Goal: Transaction & Acquisition: Book appointment/travel/reservation

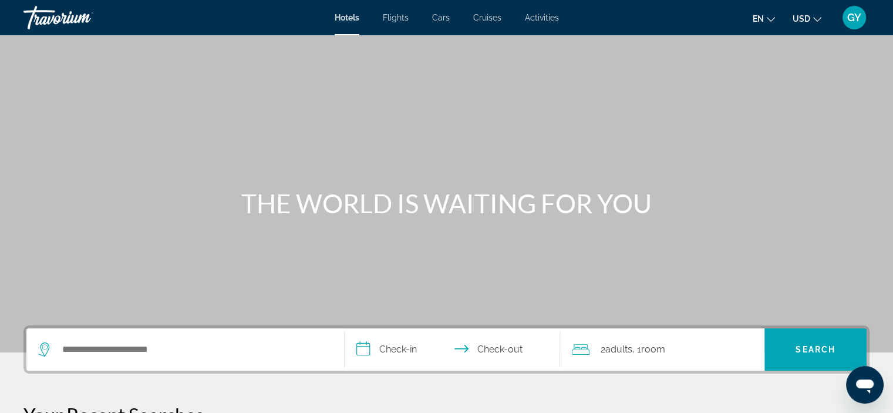
click at [150, 339] on div "Search widget" at bounding box center [185, 349] width 294 height 42
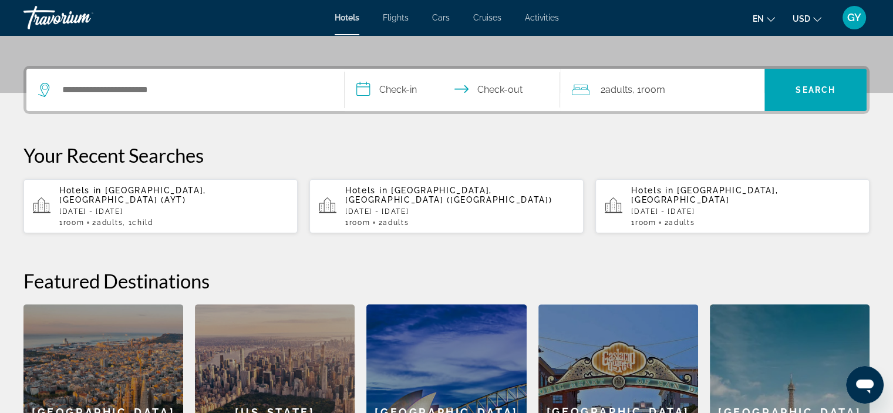
scroll to position [286, 0]
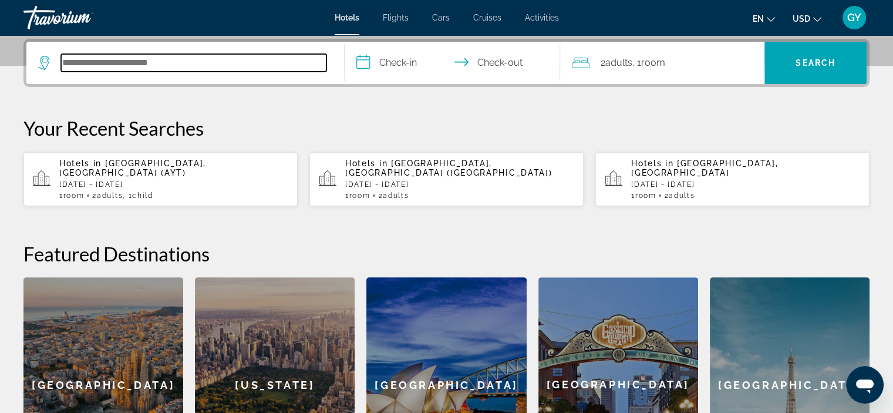
click at [63, 65] on input "Search hotel destination" at bounding box center [193, 63] width 265 height 18
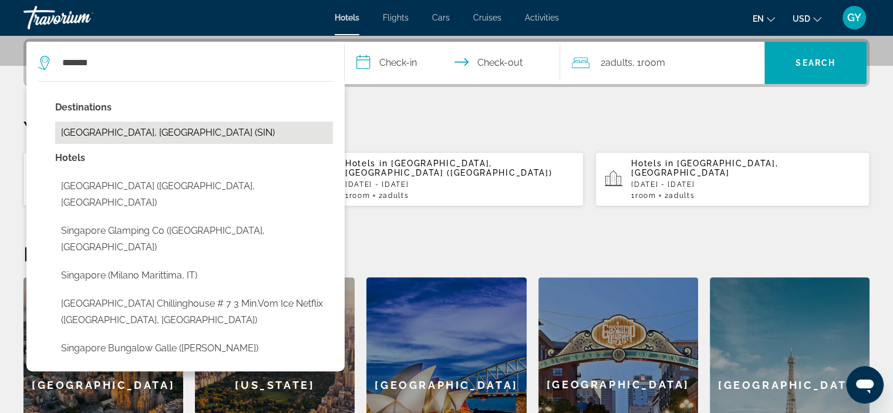
click at [116, 134] on button "[GEOGRAPHIC_DATA], [GEOGRAPHIC_DATA] (SIN)" at bounding box center [194, 133] width 278 height 22
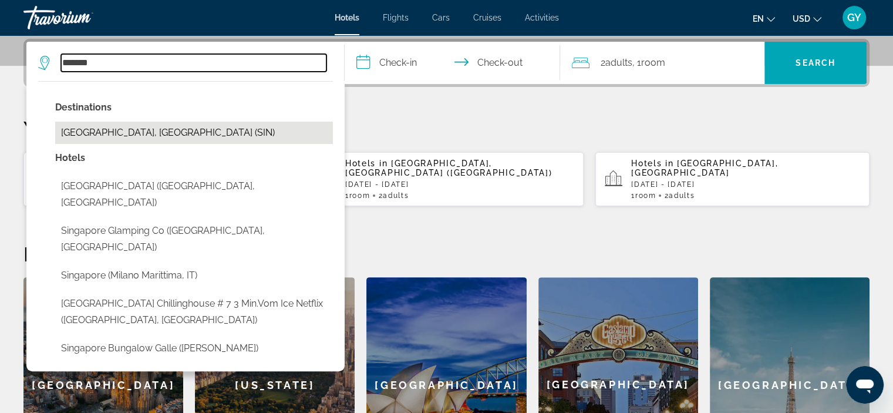
type input "**********"
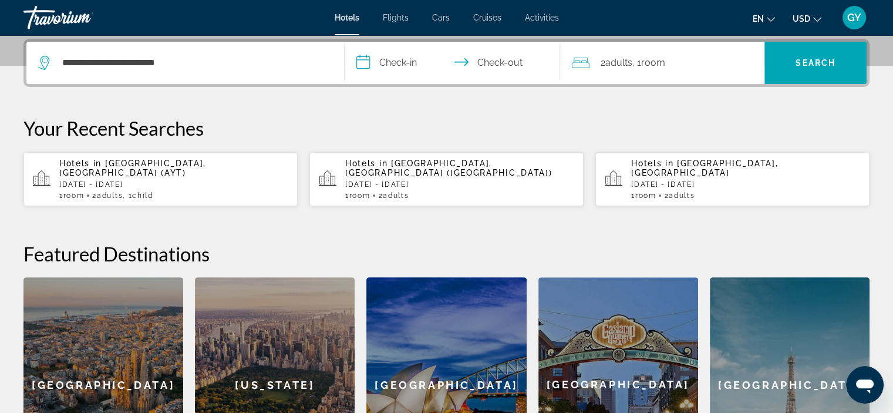
click at [359, 63] on input "**********" at bounding box center [455, 65] width 221 height 46
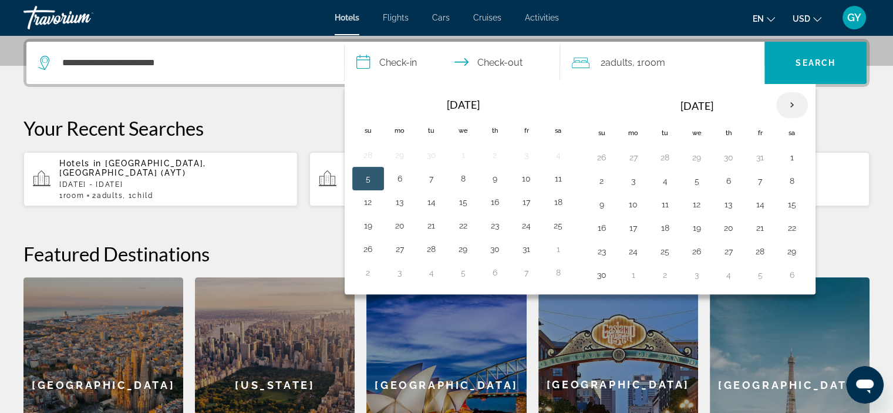
click at [791, 100] on th "Next month" at bounding box center [792, 105] width 32 height 26
click at [632, 229] on button "16" at bounding box center [633, 228] width 19 height 16
click at [663, 222] on button "17" at bounding box center [665, 228] width 19 height 16
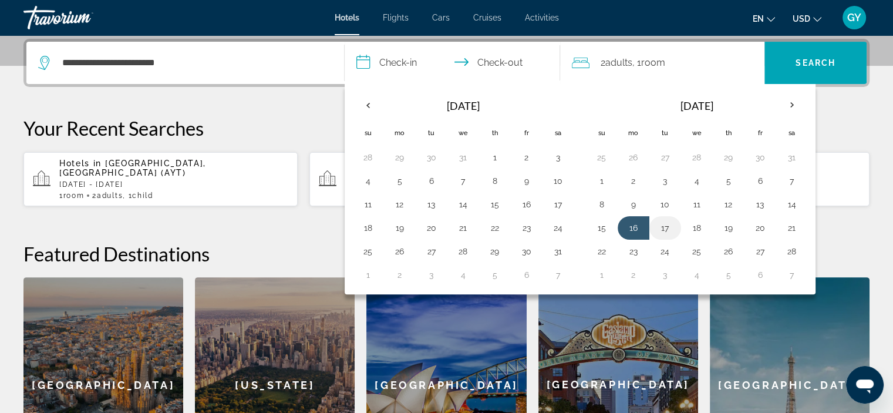
type input "**********"
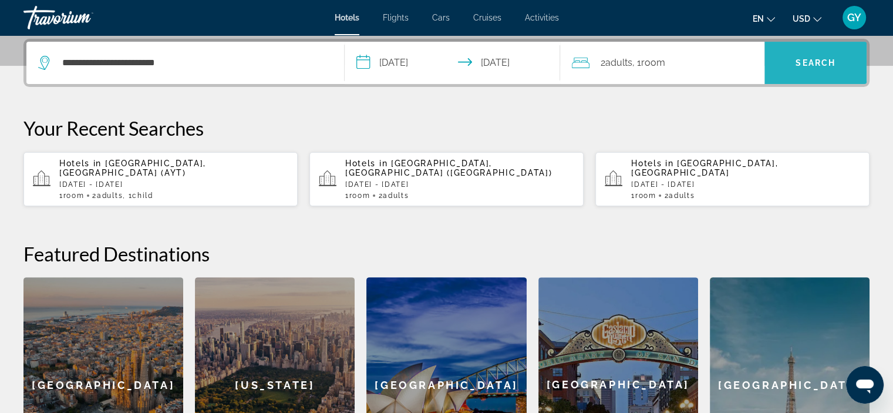
click at [787, 70] on span "Search" at bounding box center [815, 63] width 102 height 28
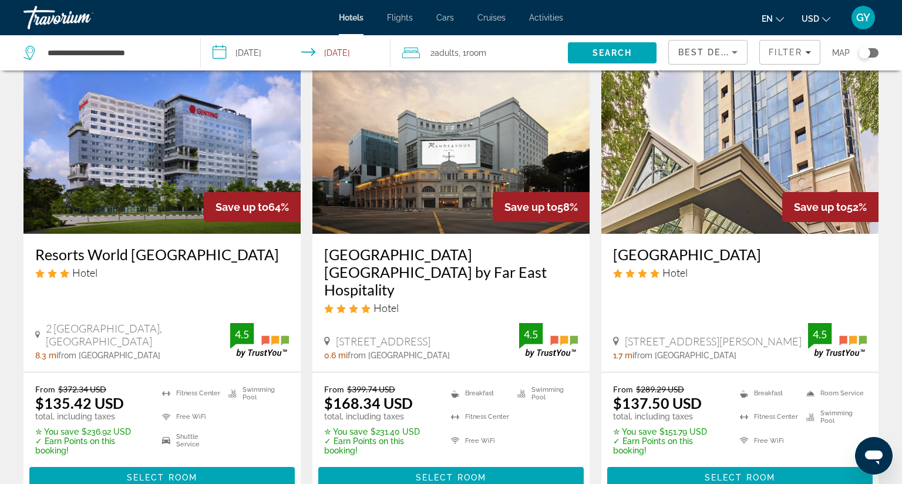
scroll to position [66, 0]
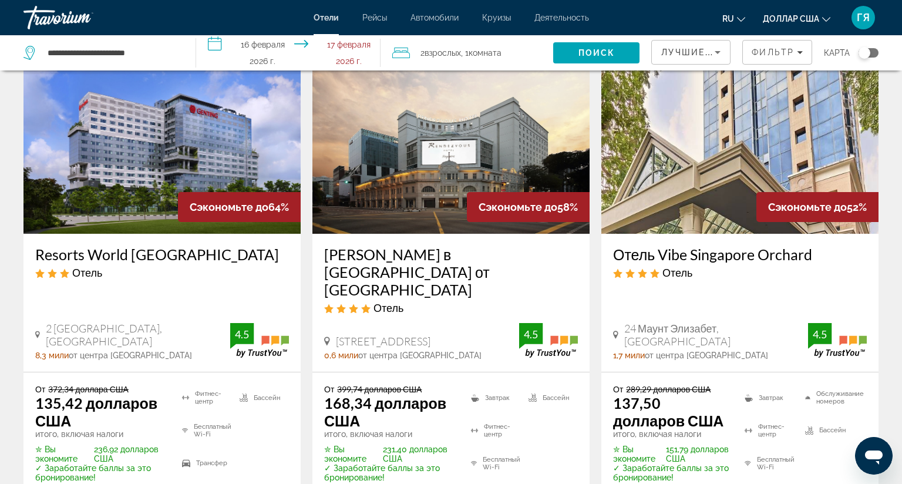
click at [680, 91] on img "Основное содержание" at bounding box center [739, 140] width 277 height 188
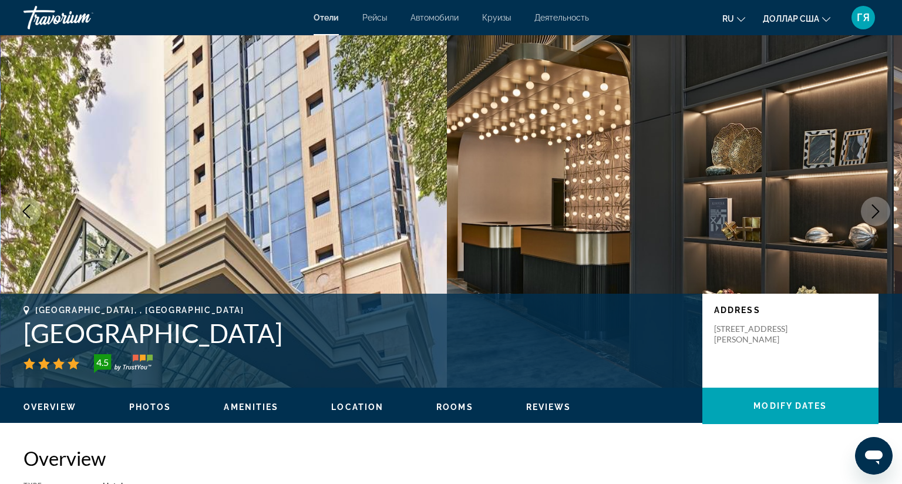
click at [676, 52] on img "Основное содержание" at bounding box center [670, 211] width 447 height 352
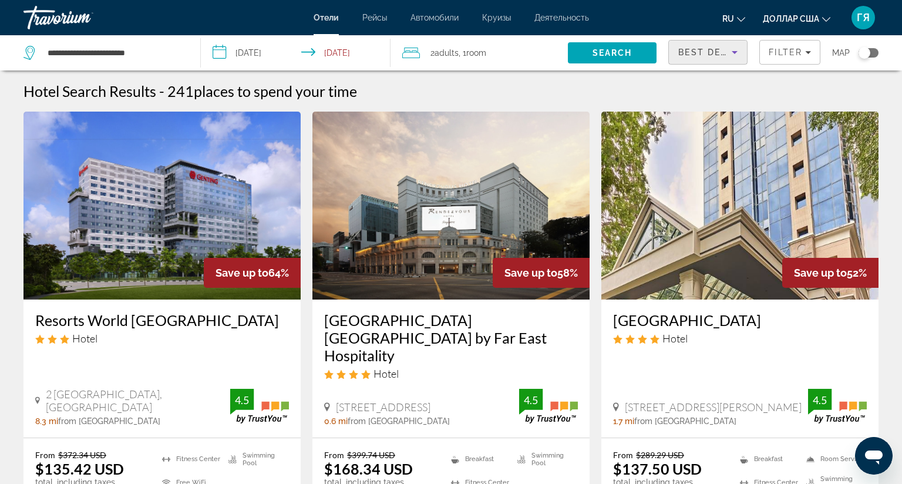
click at [691, 50] on span "Best Deals" at bounding box center [708, 52] width 61 height 9
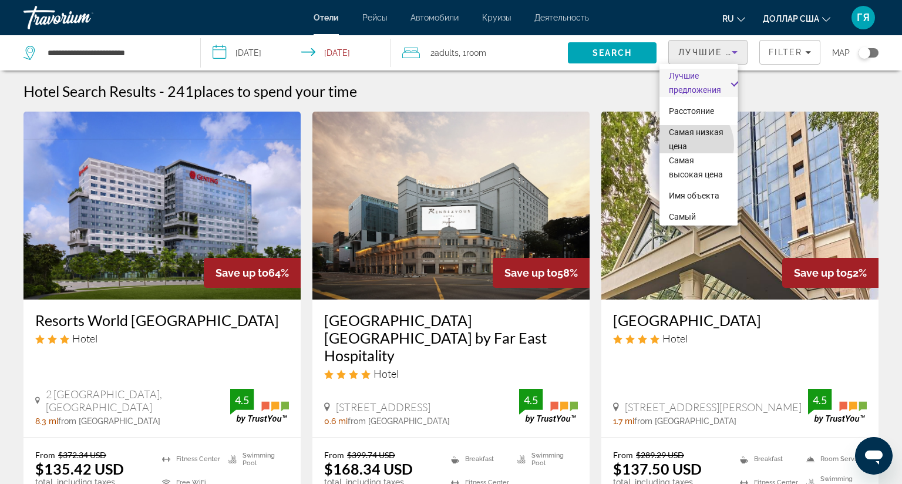
click at [688, 145] on font "Самая низкая цена" at bounding box center [696, 138] width 55 height 23
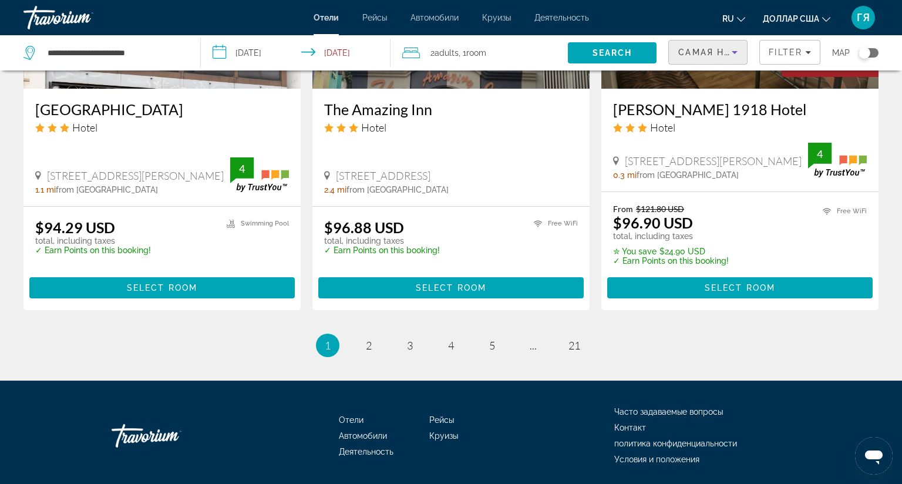
scroll to position [1484, 0]
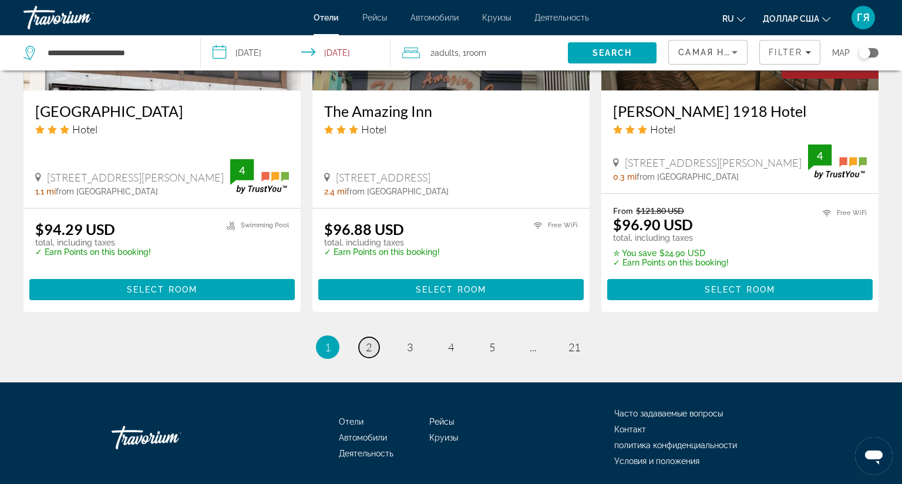
click at [366, 349] on span "2" at bounding box center [369, 346] width 6 height 13
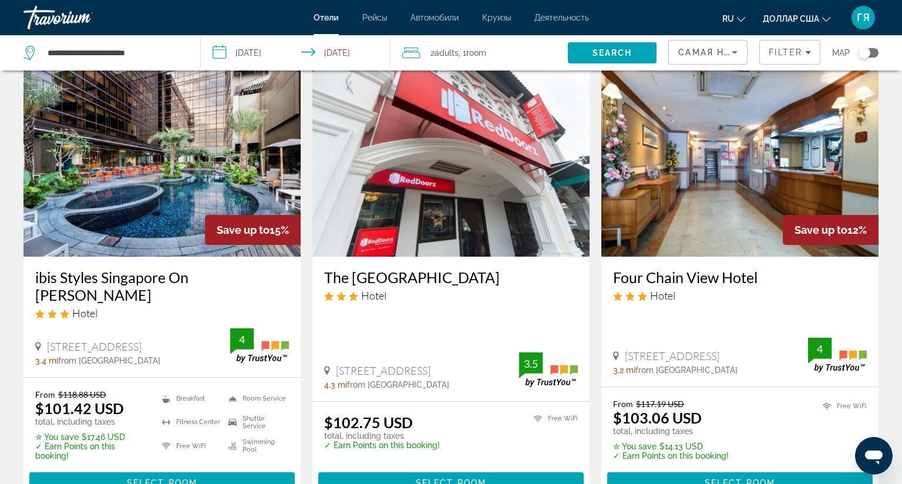
scroll to position [467, 0]
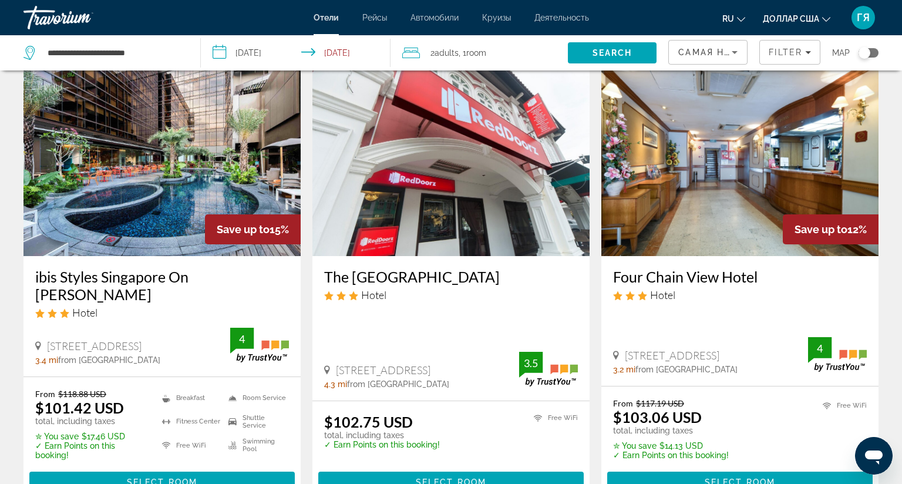
click at [169, 136] on img "Основное содержание" at bounding box center [161, 162] width 277 height 188
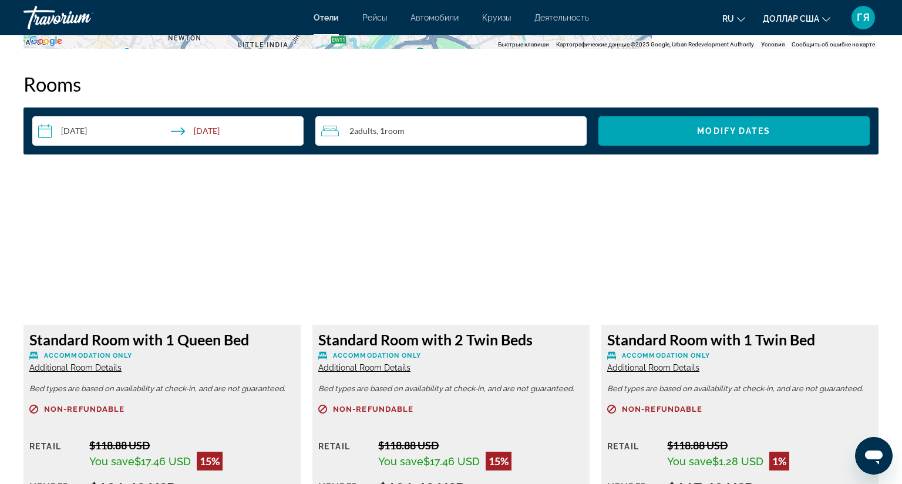
scroll to position [1439, 0]
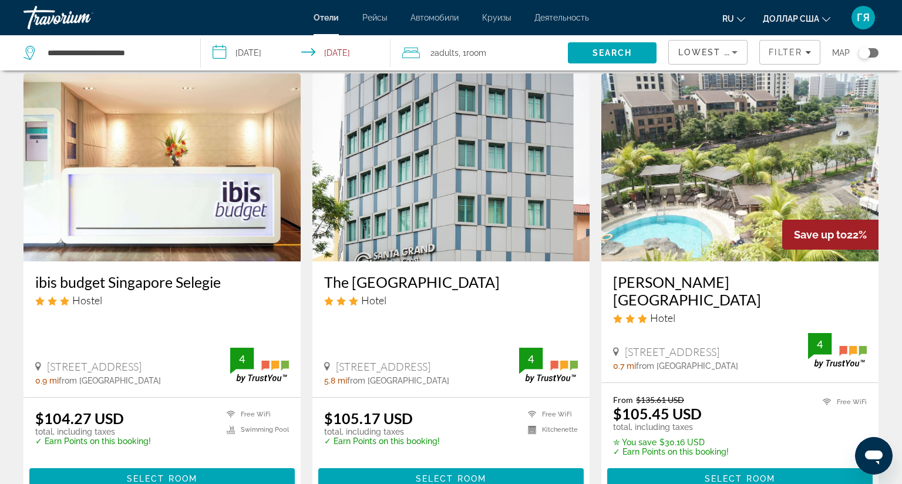
scroll to position [920, 0]
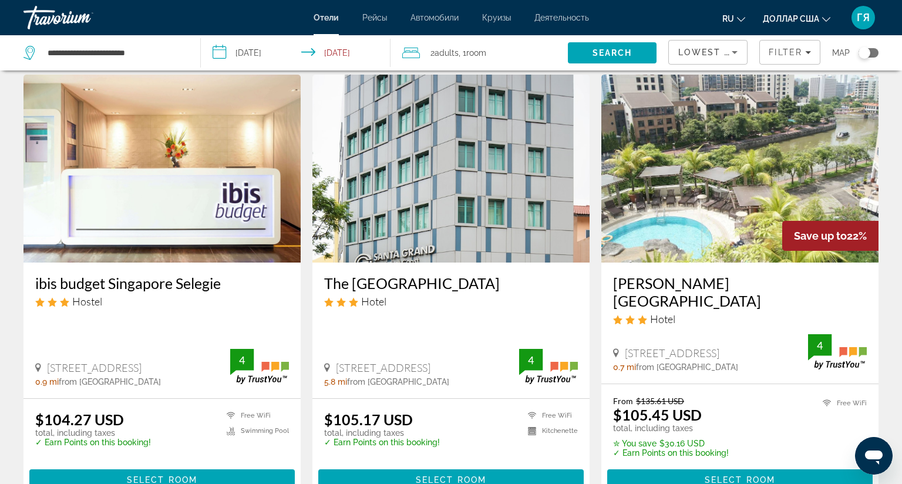
click at [689, 133] on img "Основное содержание" at bounding box center [739, 169] width 277 height 188
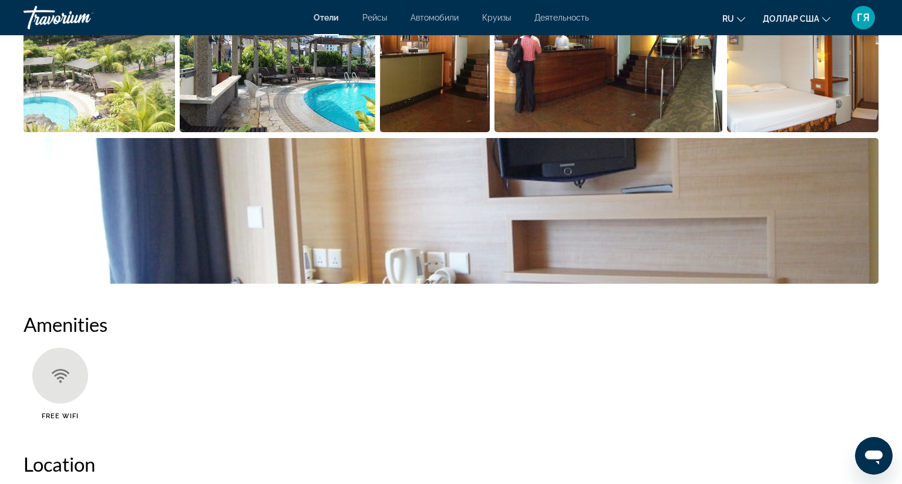
scroll to position [583, 0]
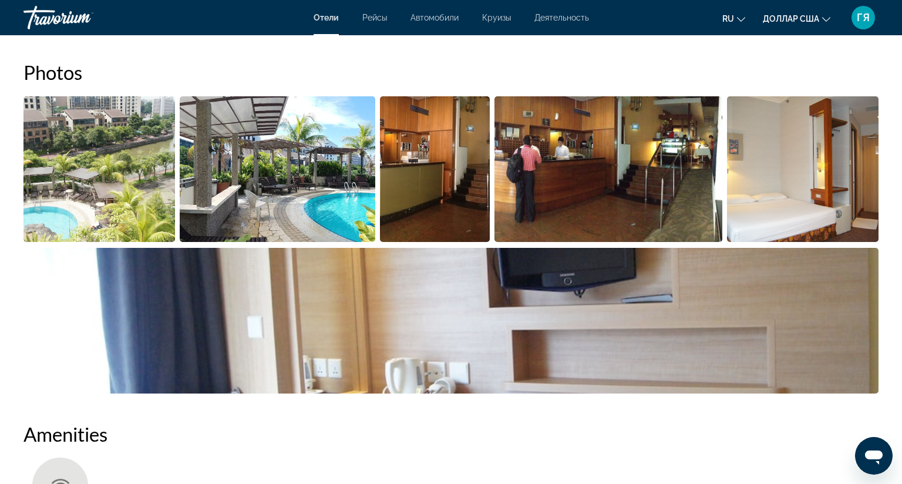
click at [122, 187] on img "Open full-screen image slider" at bounding box center [98, 169] width 151 height 146
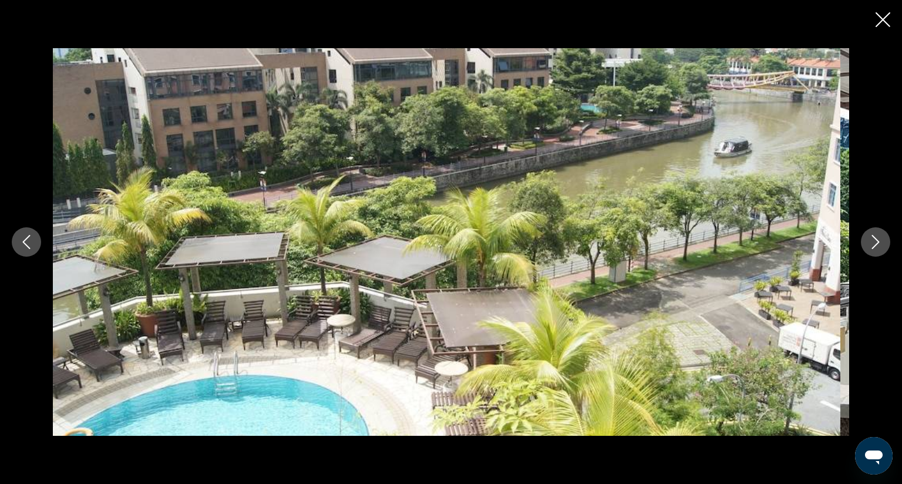
click at [870, 235] on icon "Next image" at bounding box center [875, 242] width 14 height 14
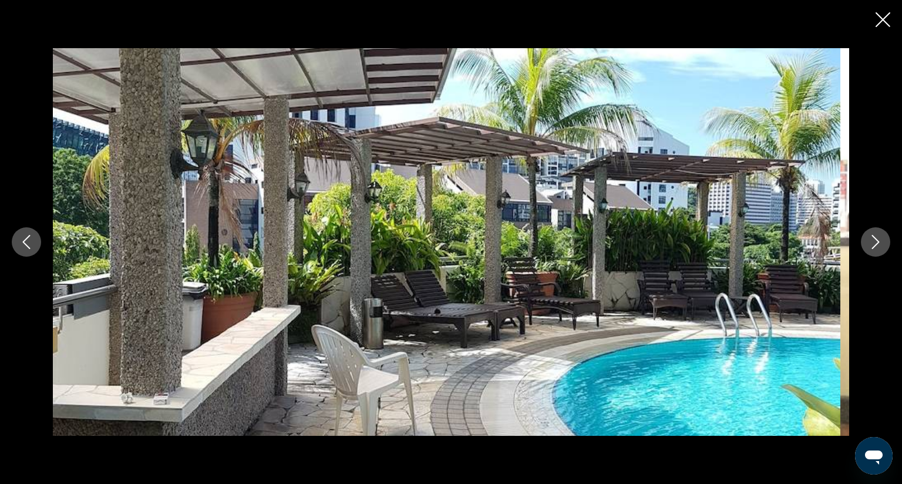
click at [870, 235] on icon "Next image" at bounding box center [875, 242] width 14 height 14
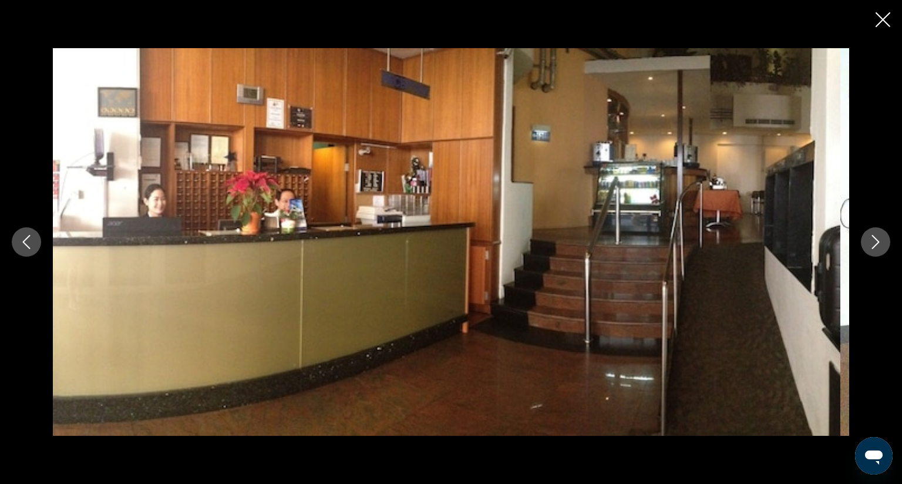
click at [870, 235] on icon "Next image" at bounding box center [875, 242] width 14 height 14
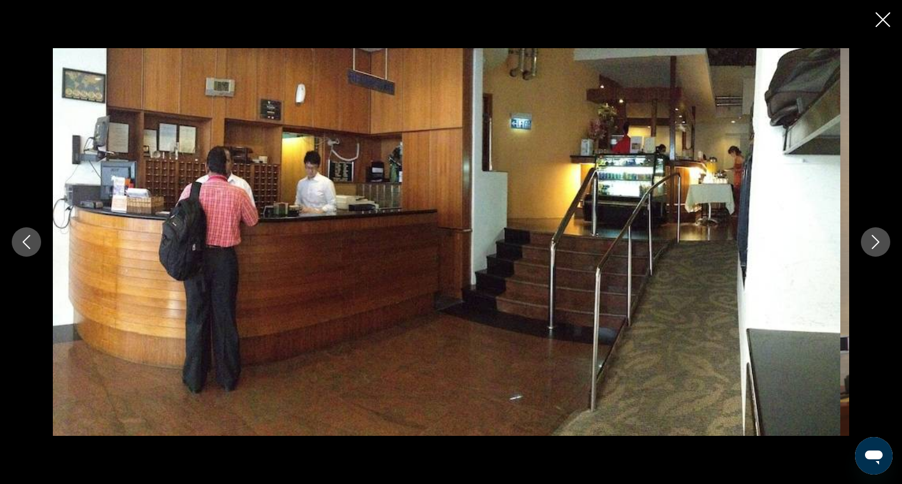
click at [866, 227] on button "Next image" at bounding box center [875, 241] width 29 height 29
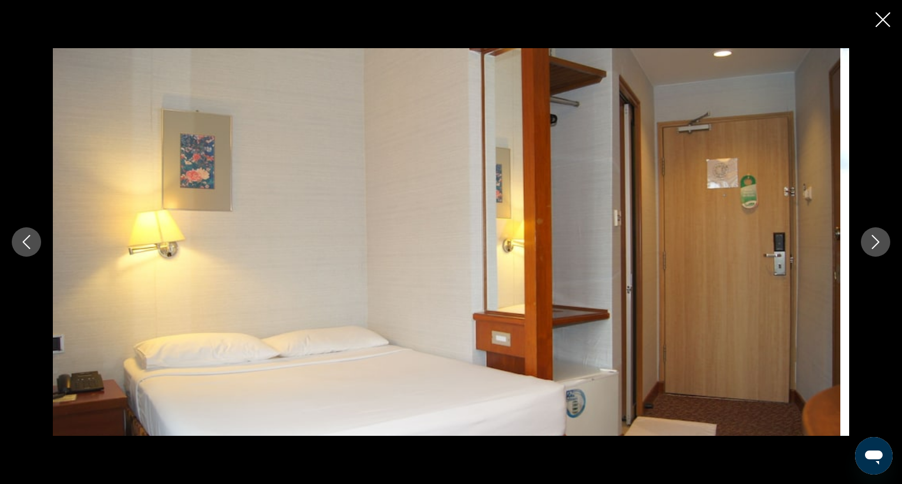
click at [866, 227] on button "Next image" at bounding box center [875, 241] width 29 height 29
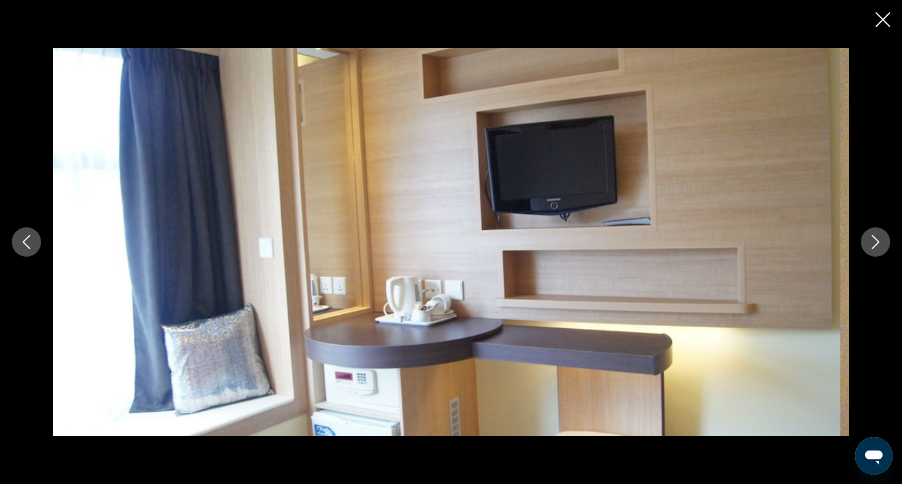
click at [866, 227] on button "Next image" at bounding box center [875, 241] width 29 height 29
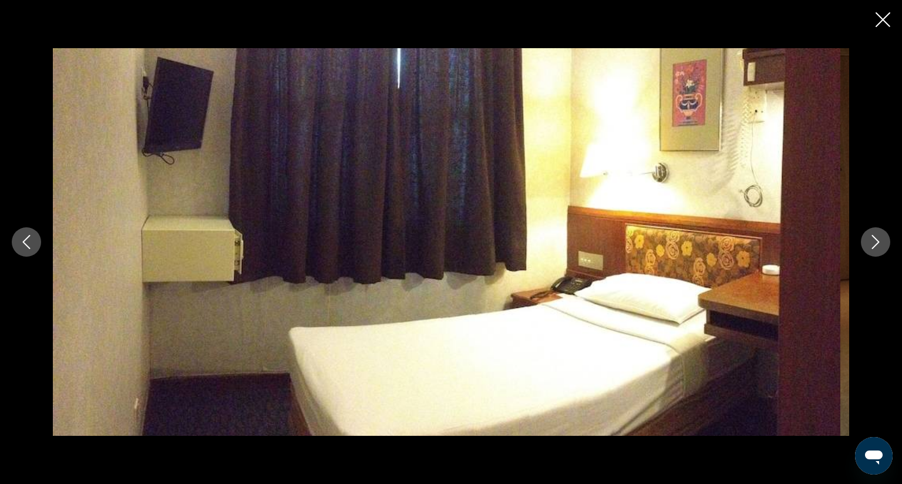
click at [875, 19] on icon "Close slideshow" at bounding box center [882, 19] width 15 height 15
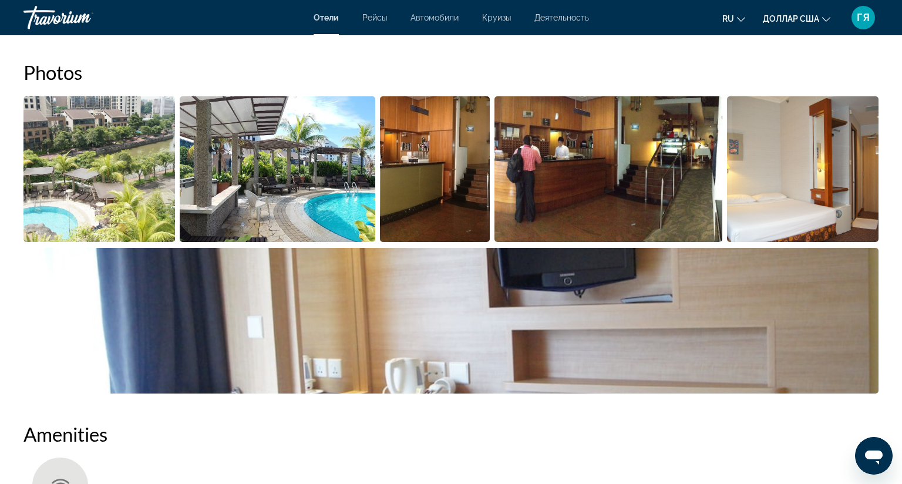
click at [873, 19] on div "Отели Рейсы Автомобили Круизы Деятельность Отели Рейсы Автомобили Круизы Деятел…" at bounding box center [451, 17] width 902 height 31
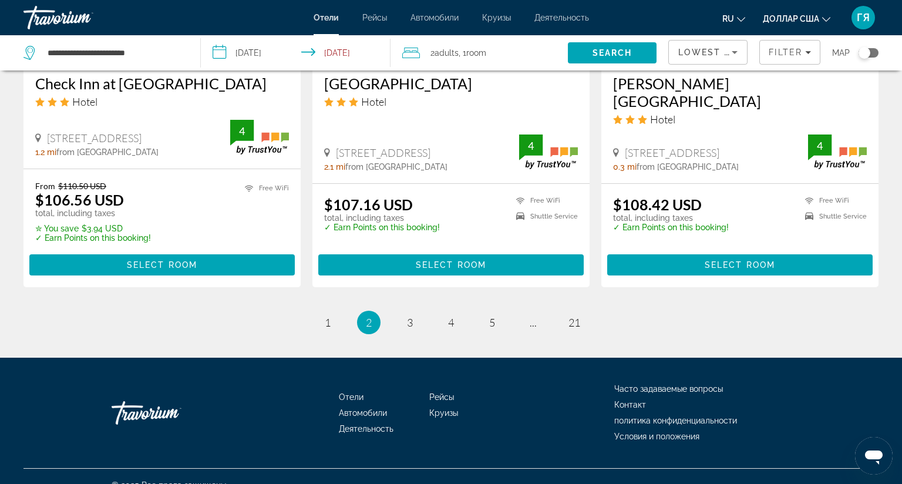
scroll to position [1571, 0]
click at [407, 316] on span "3" at bounding box center [410, 322] width 6 height 13
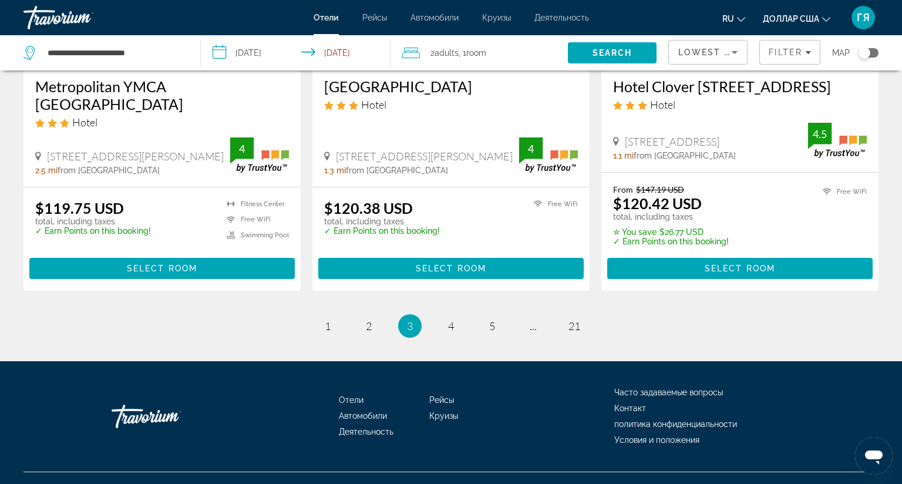
scroll to position [1577, 0]
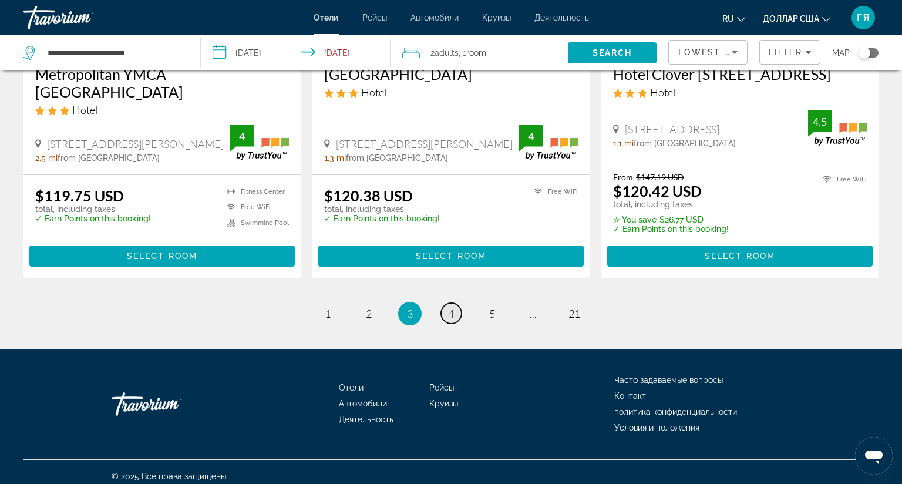
click at [448, 307] on span "4" at bounding box center [451, 313] width 6 height 13
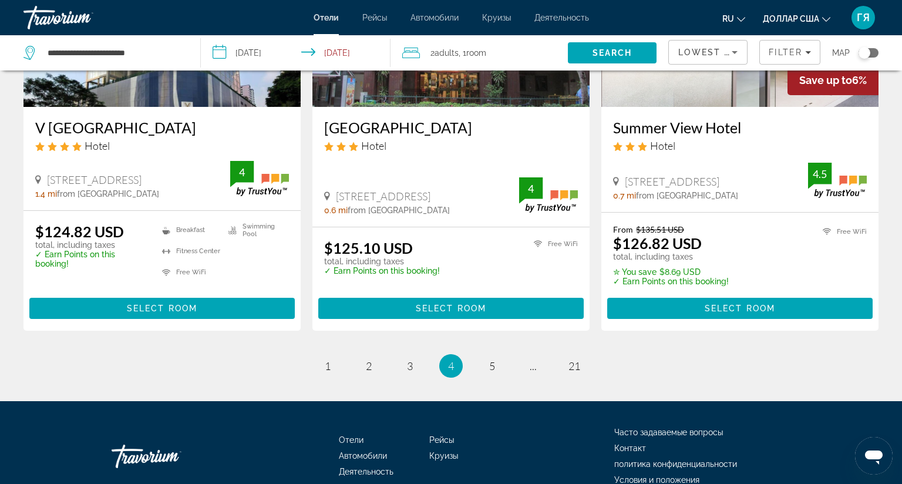
scroll to position [1570, 0]
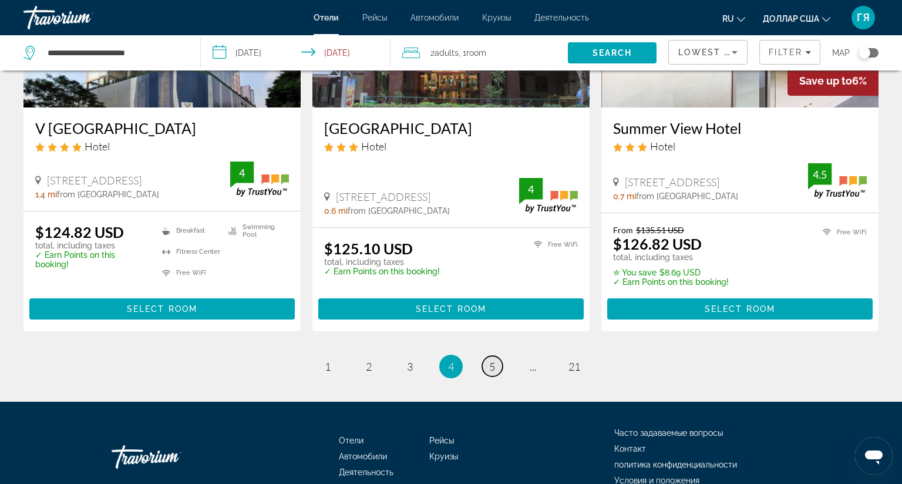
click at [490, 360] on span "5" at bounding box center [492, 366] width 6 height 13
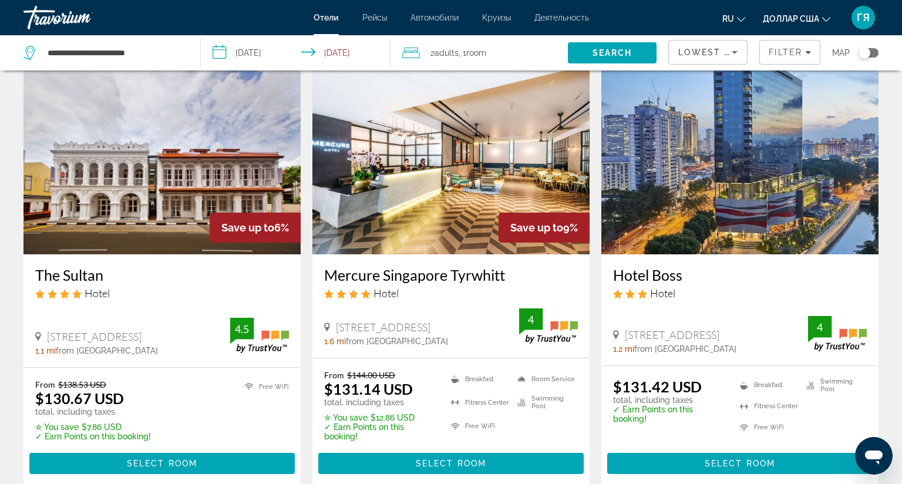
scroll to position [906, 0]
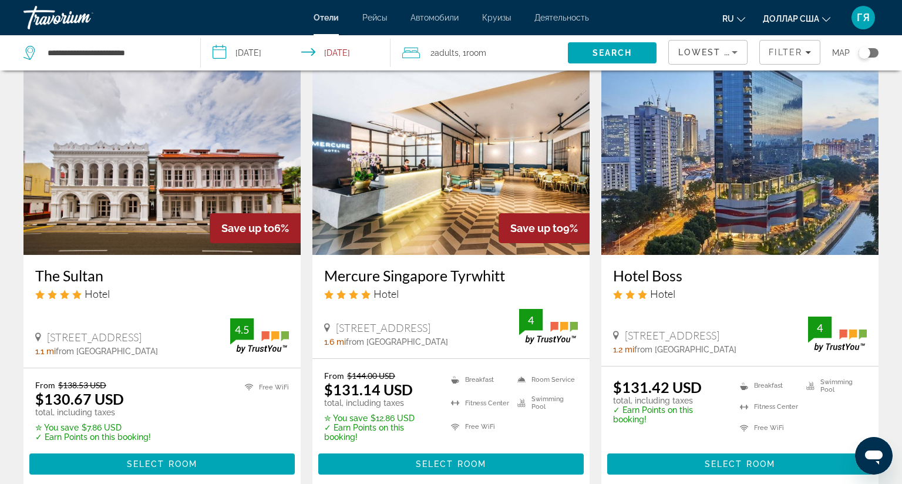
click at [667, 183] on img "Основное содержание" at bounding box center [739, 161] width 277 height 188
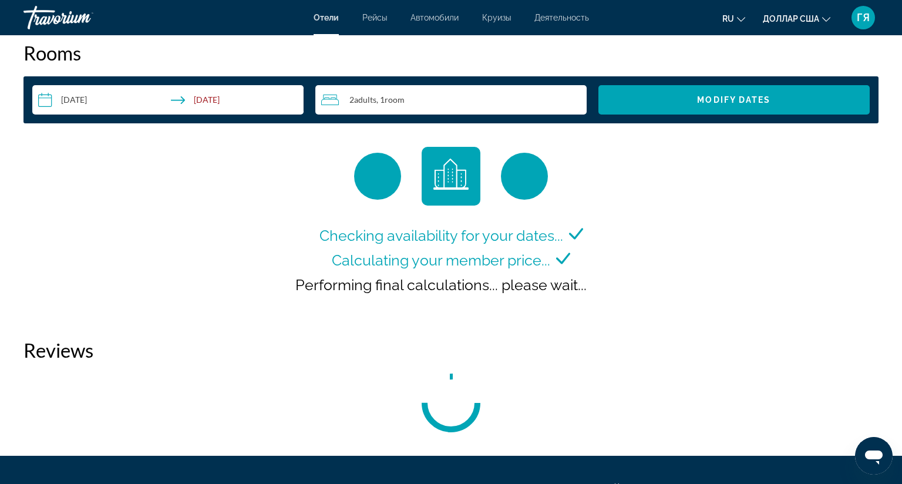
scroll to position [1506, 0]
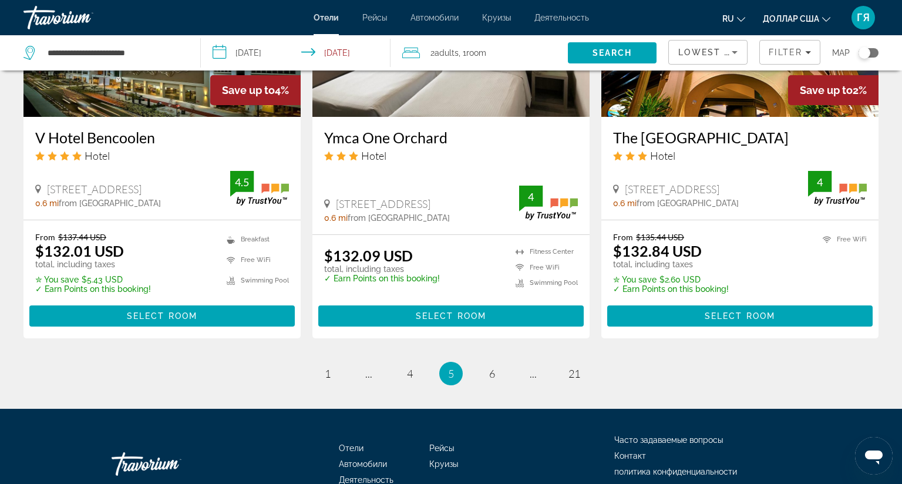
scroll to position [1539, 0]
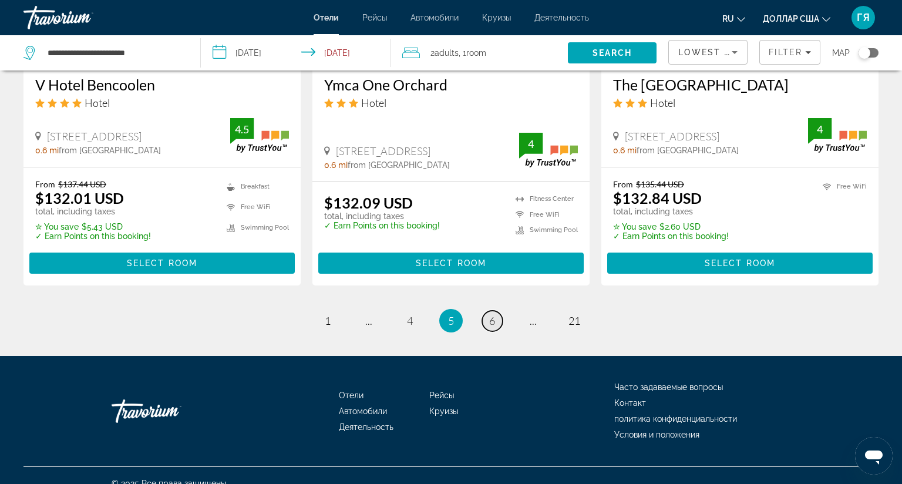
click at [489, 319] on span "6" at bounding box center [492, 320] width 6 height 13
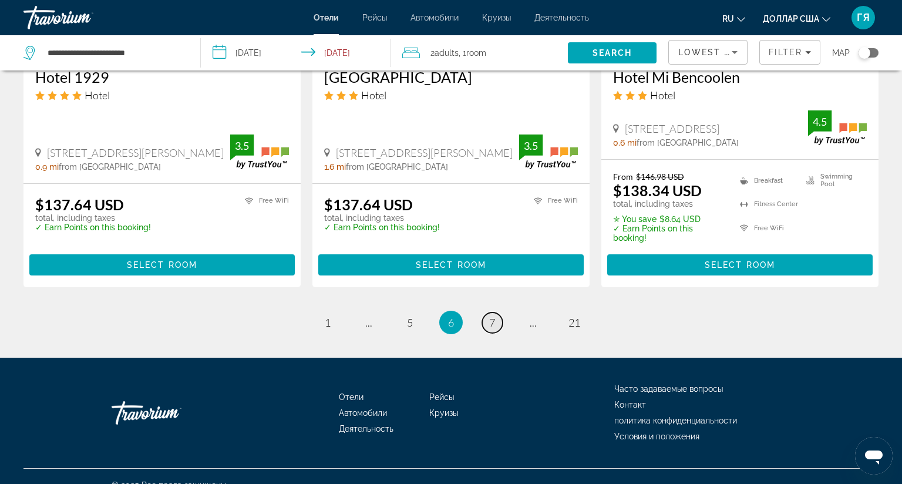
scroll to position [1582, 0]
click at [325, 323] on span "1" at bounding box center [328, 322] width 6 height 13
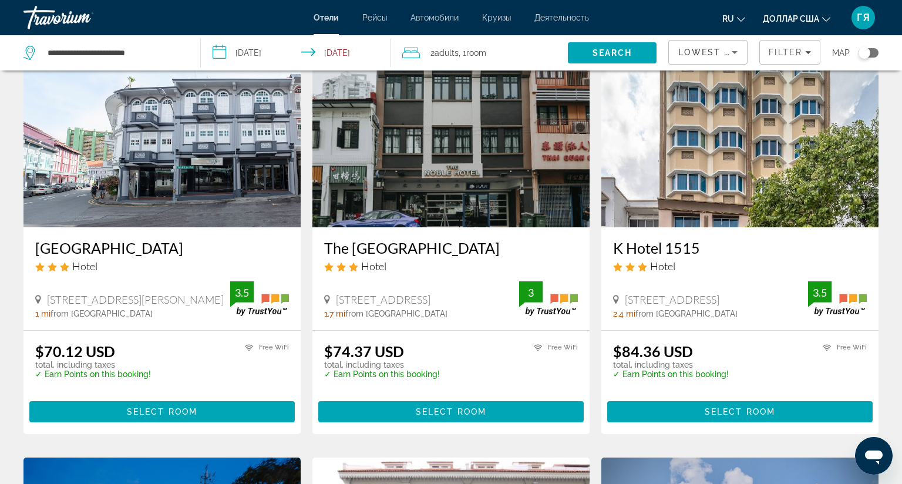
scroll to position [73, 0]
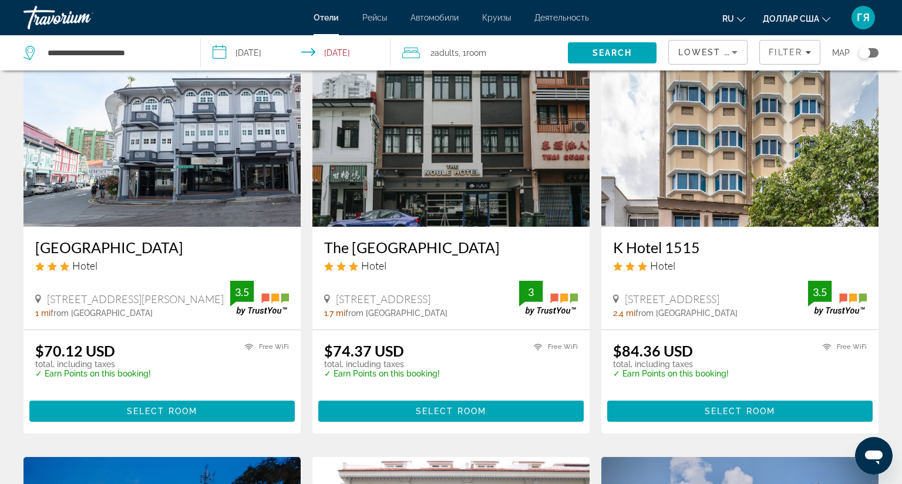
click at [187, 152] on img "Основное содержание" at bounding box center [161, 133] width 277 height 188
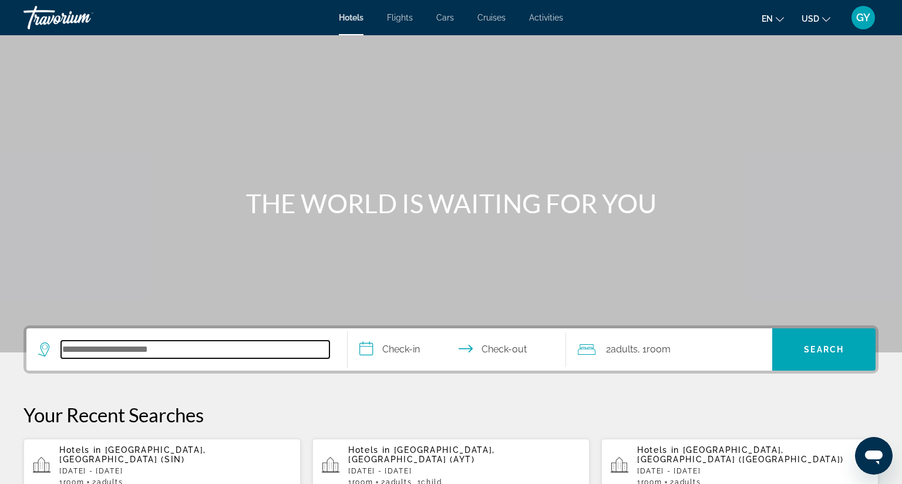
click at [83, 352] on input "Search hotel destination" at bounding box center [195, 349] width 268 height 18
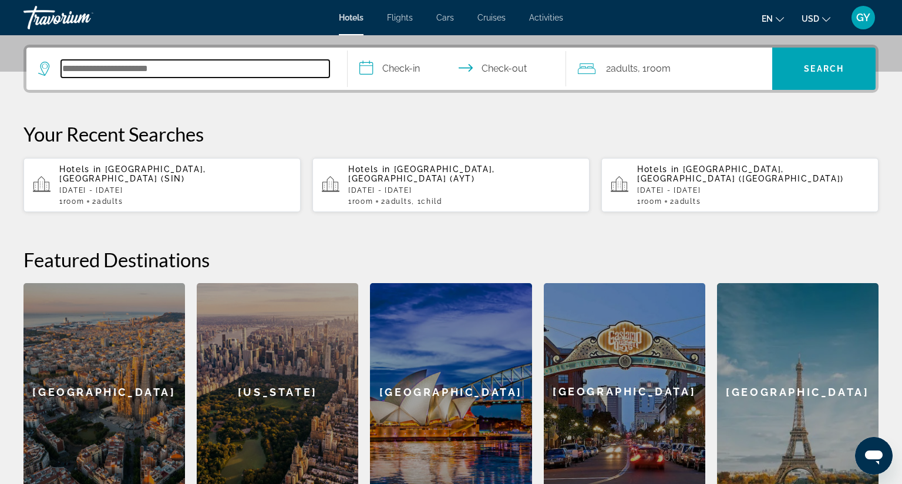
scroll to position [286, 0]
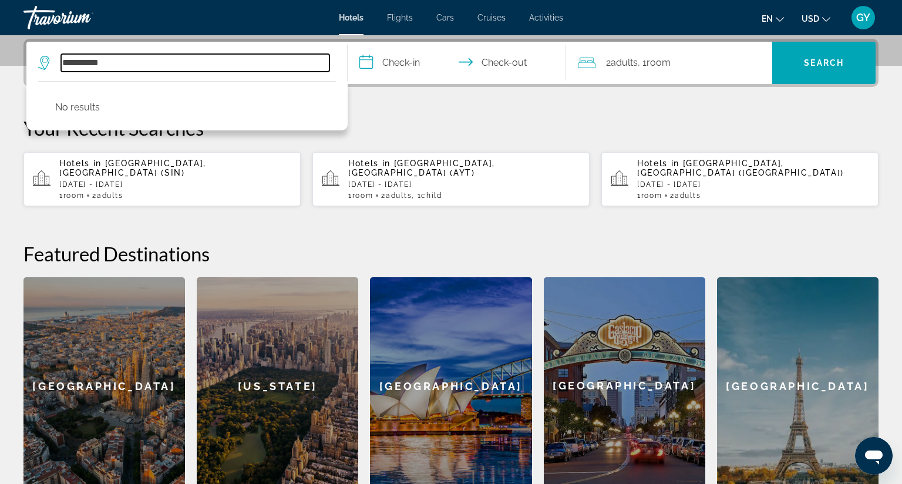
click at [92, 60] on input "**********" at bounding box center [195, 63] width 268 height 18
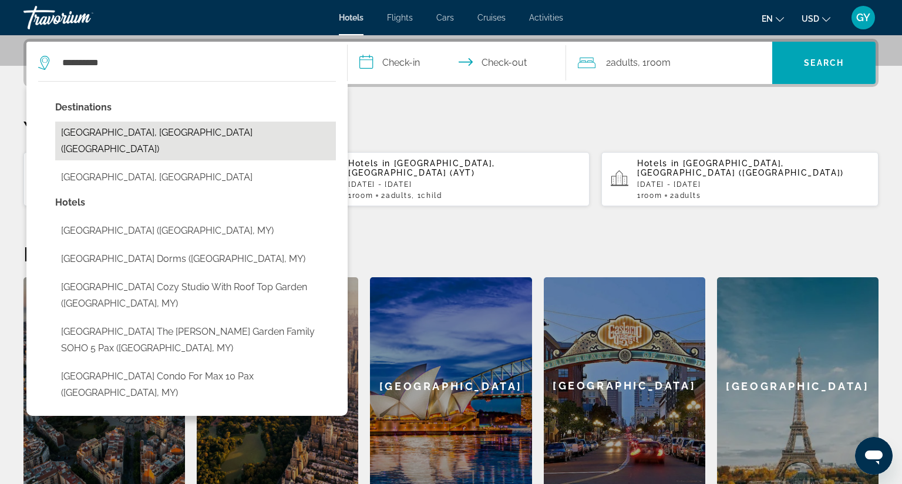
click at [156, 129] on button "[GEOGRAPHIC_DATA], [GEOGRAPHIC_DATA] ([GEOGRAPHIC_DATA])" at bounding box center [195, 141] width 281 height 39
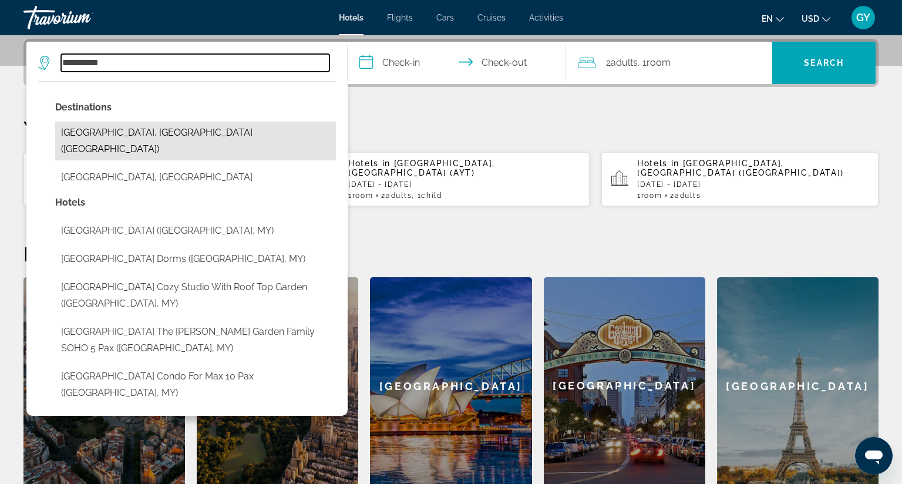
type input "**********"
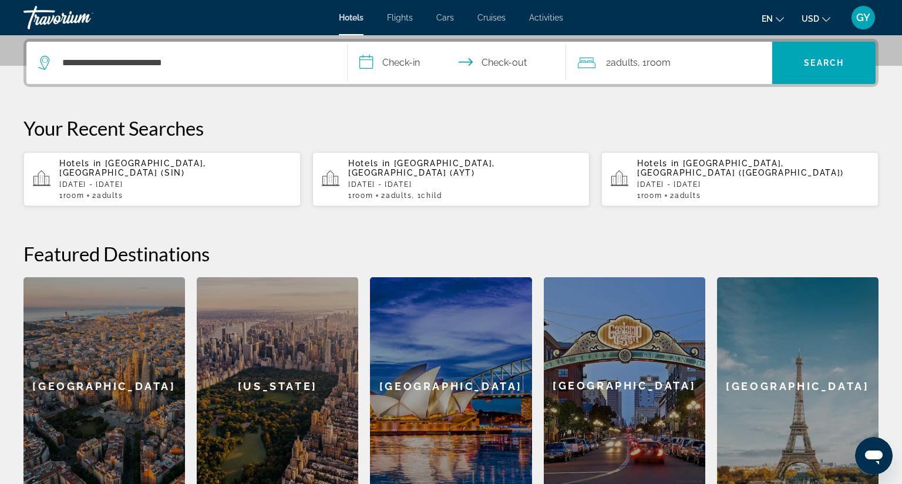
click at [368, 60] on input "**********" at bounding box center [458, 65] width 223 height 46
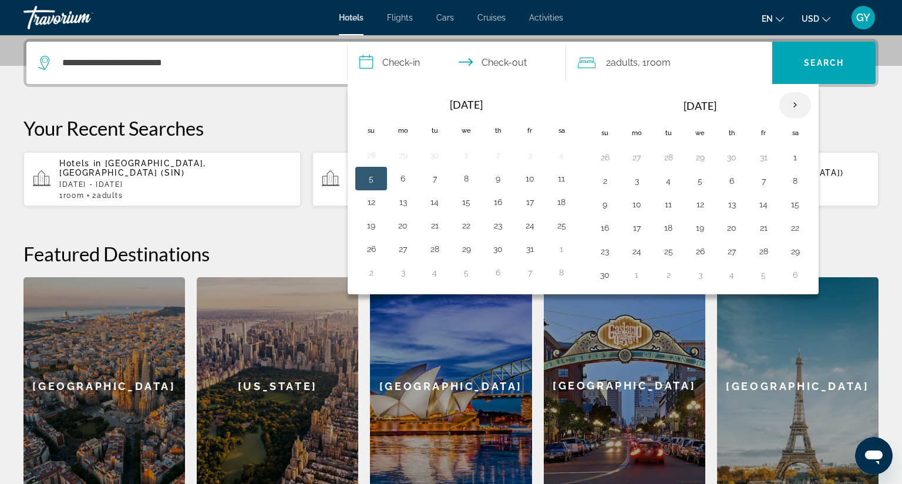
click at [791, 102] on th "Next month" at bounding box center [795, 105] width 32 height 26
click at [660, 222] on button "17" at bounding box center [668, 228] width 19 height 16
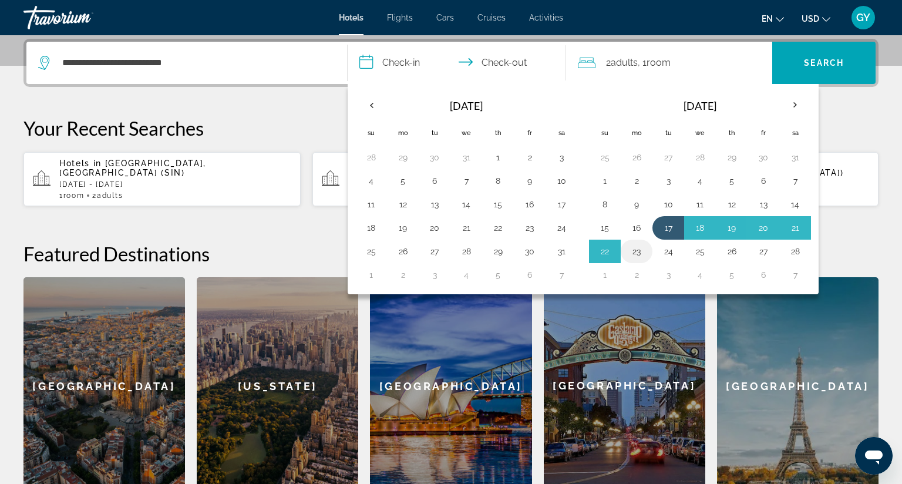
click at [632, 253] on button "23" at bounding box center [636, 251] width 19 height 16
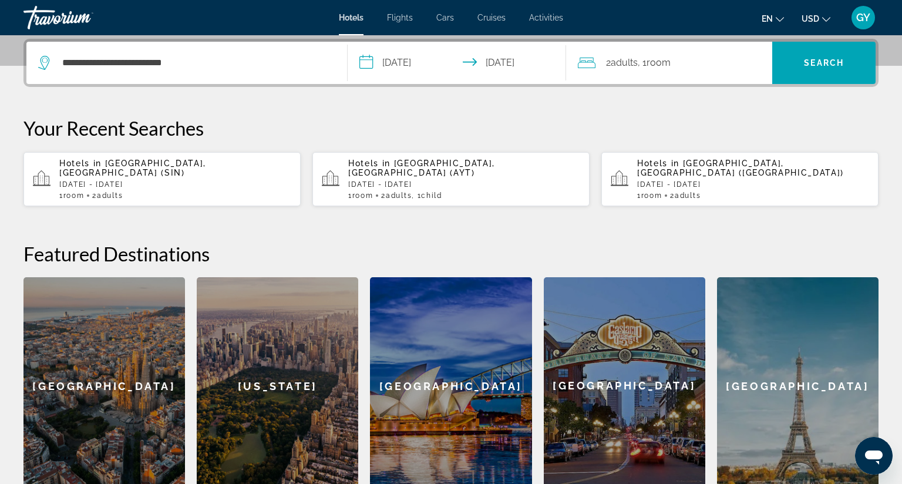
click at [500, 69] on input "**********" at bounding box center [458, 65] width 223 height 46
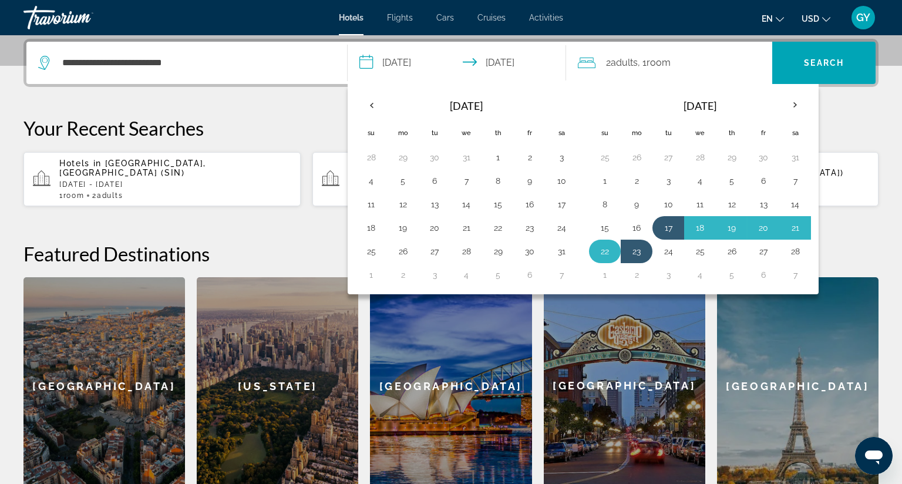
click at [595, 247] on button "22" at bounding box center [604, 251] width 19 height 16
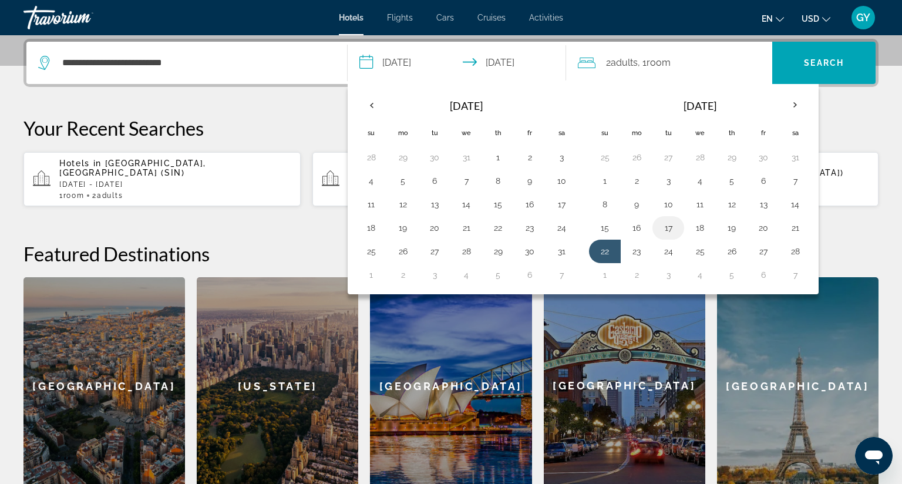
click at [662, 228] on button "17" at bounding box center [668, 228] width 19 height 16
type input "**********"
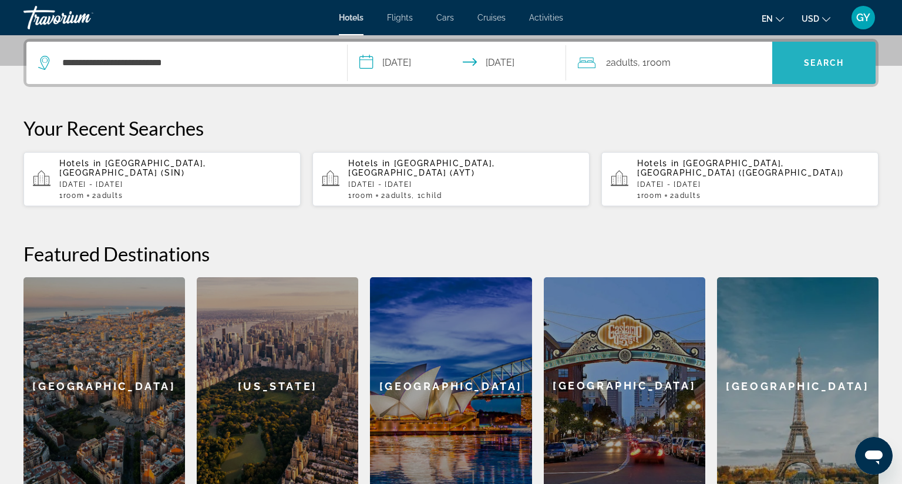
click at [784, 55] on span "Search" at bounding box center [823, 63] width 103 height 28
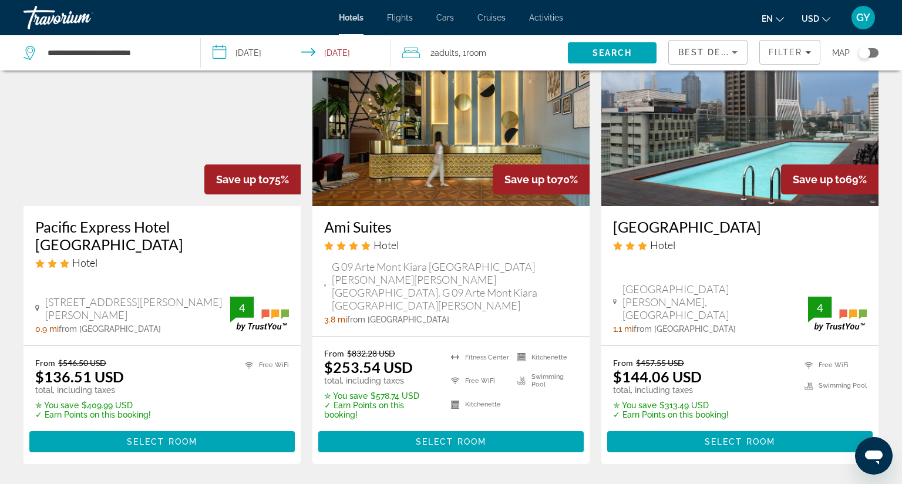
scroll to position [94, 0]
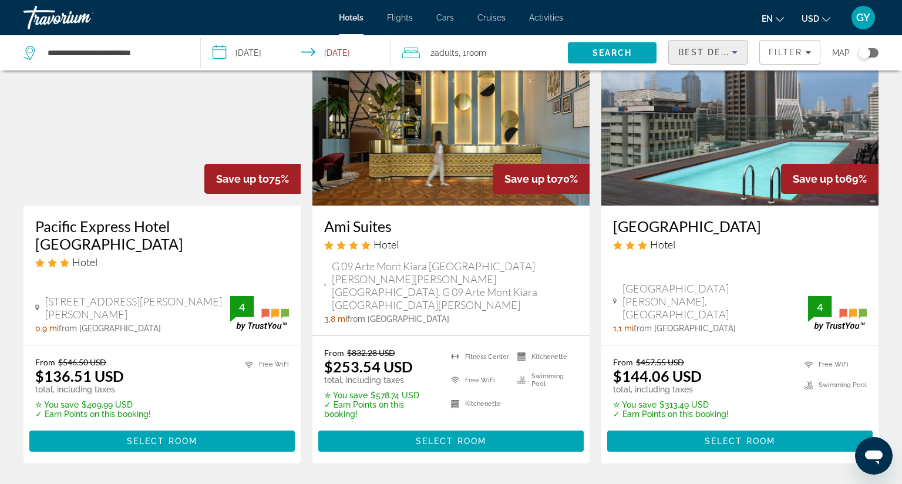
click at [686, 51] on span "Best Deals" at bounding box center [708, 52] width 61 height 9
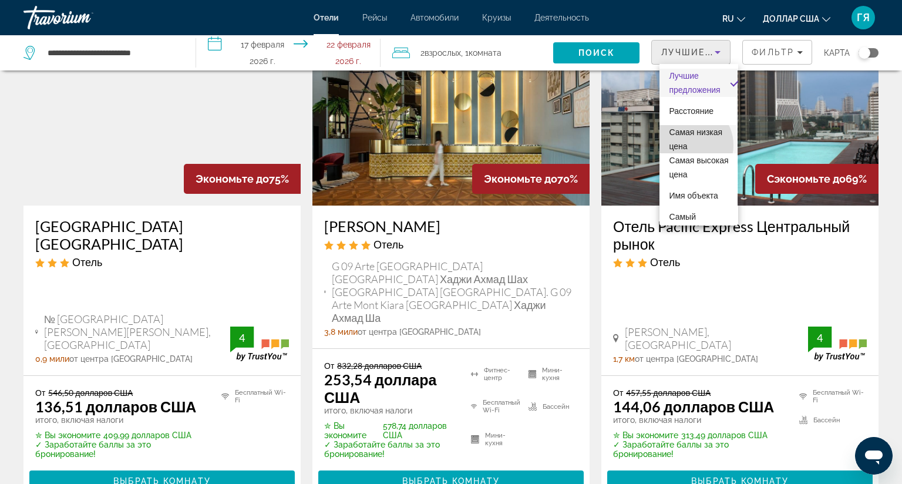
click at [687, 145] on font "Самая низкая цена" at bounding box center [695, 138] width 53 height 23
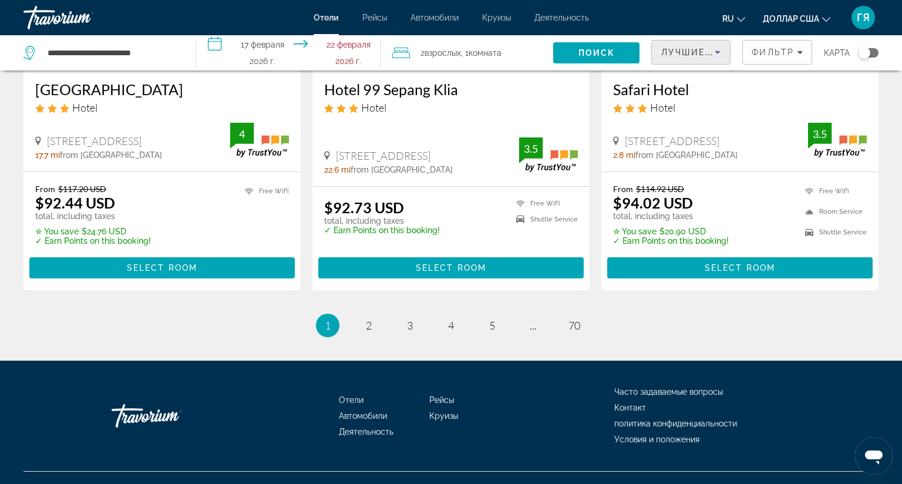
scroll to position [1536, 0]
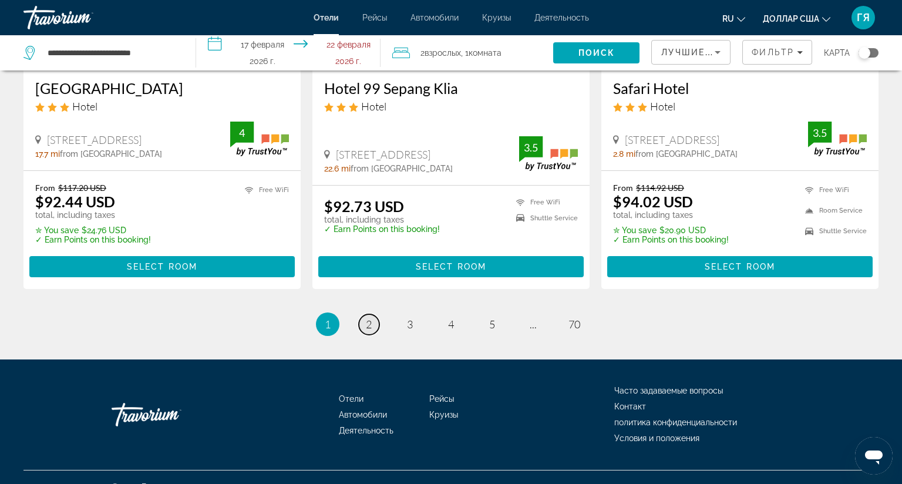
click at [366, 322] on font "2" at bounding box center [369, 324] width 6 height 13
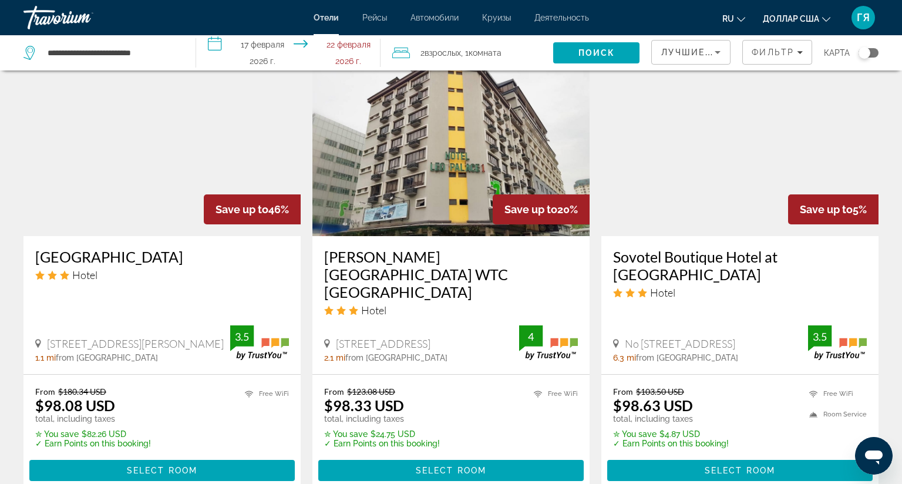
scroll to position [932, 0]
click at [173, 161] on img "Основное содержание" at bounding box center [161, 142] width 277 height 188
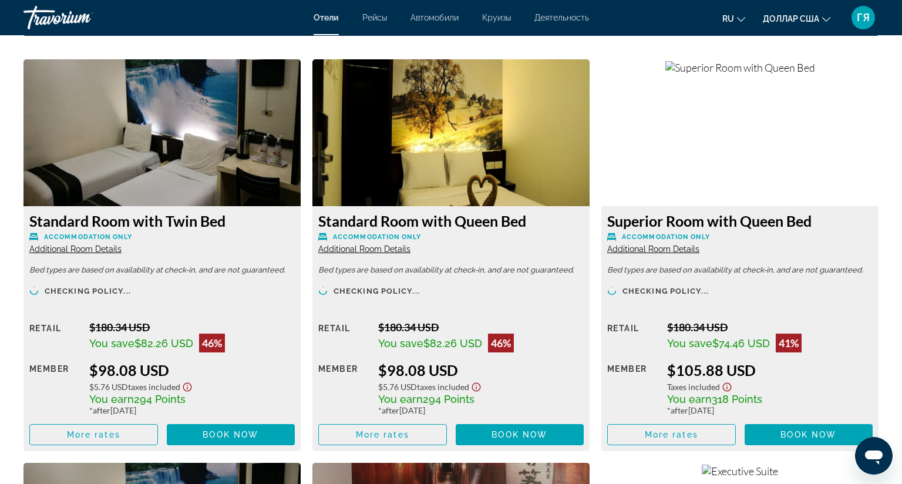
scroll to position [1601, 0]
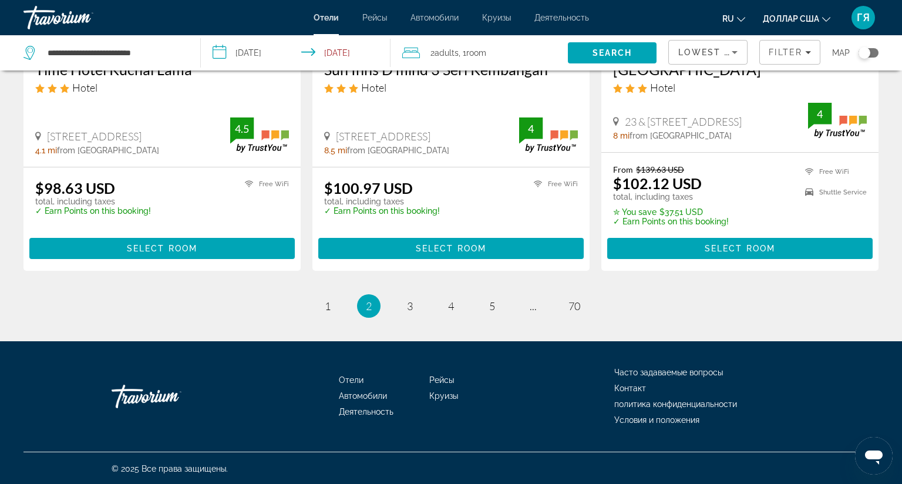
scroll to position [1613, 0]
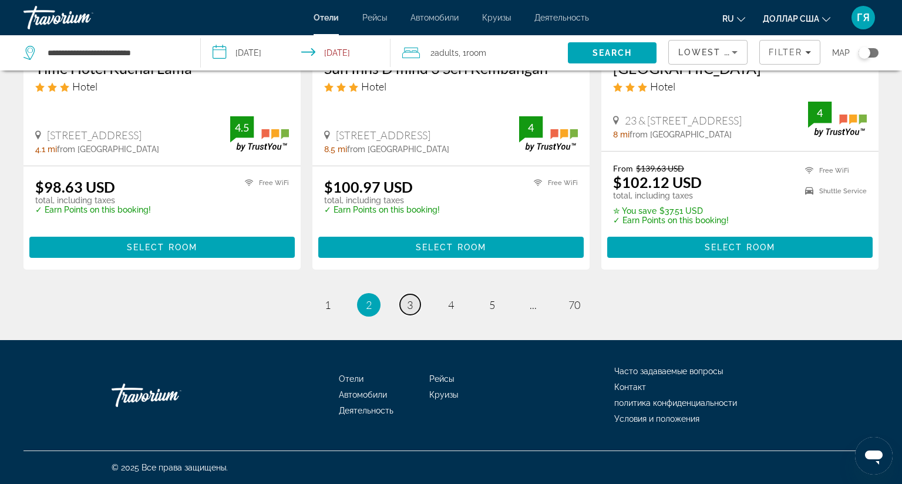
click at [407, 298] on span "3" at bounding box center [410, 304] width 6 height 13
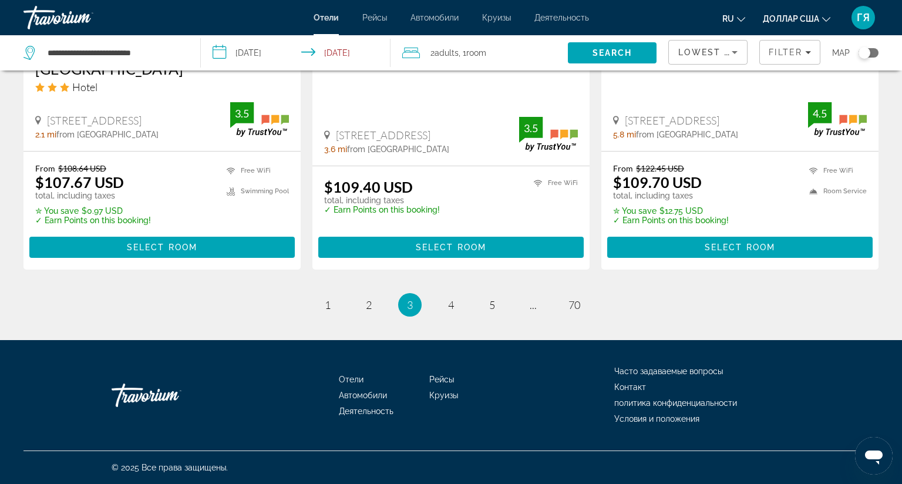
scroll to position [1627, 0]
click at [448, 298] on span "4" at bounding box center [451, 304] width 6 height 13
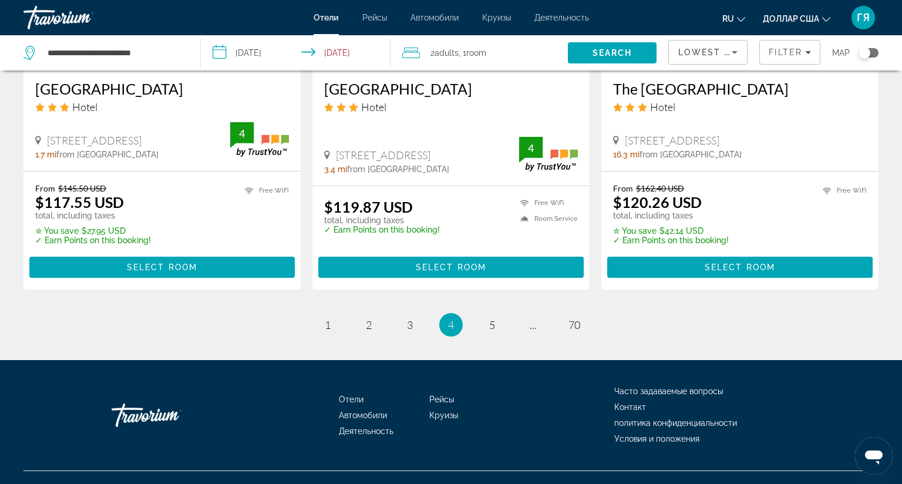
scroll to position [1561, 0]
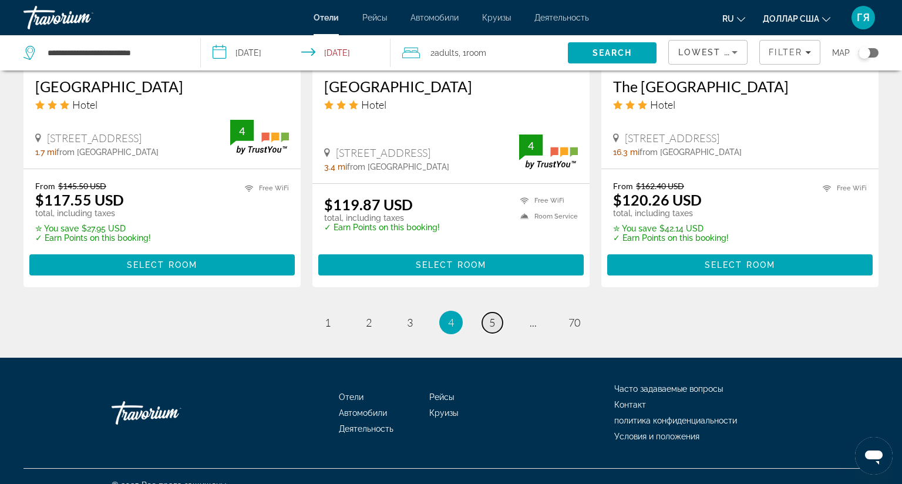
click at [489, 316] on span "5" at bounding box center [492, 322] width 6 height 13
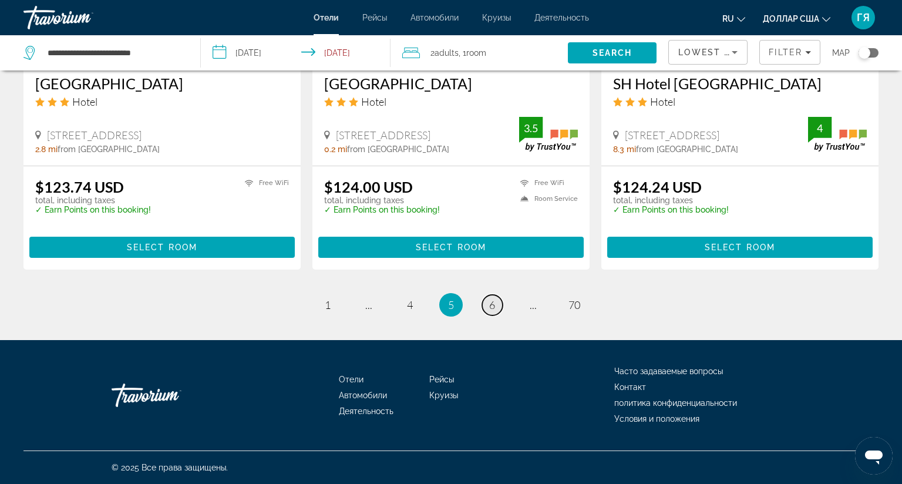
scroll to position [1584, 0]
click at [489, 298] on span "6" at bounding box center [492, 304] width 6 height 13
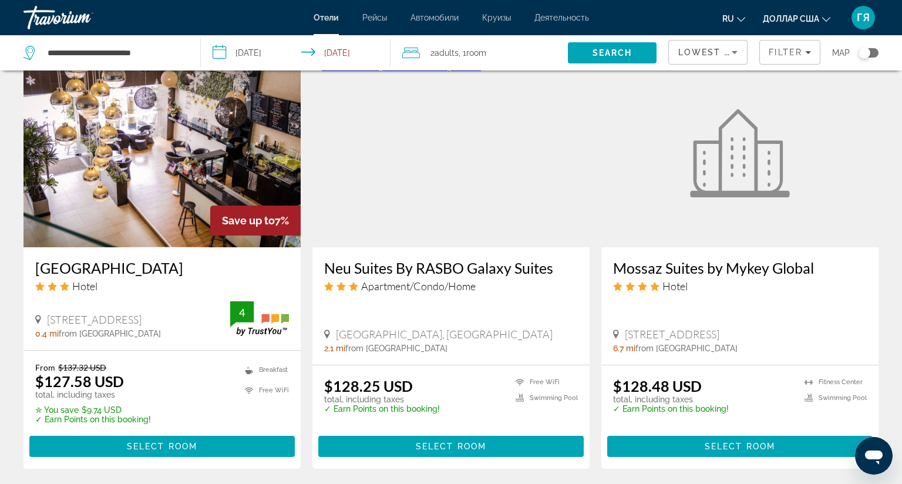
scroll to position [1342, 0]
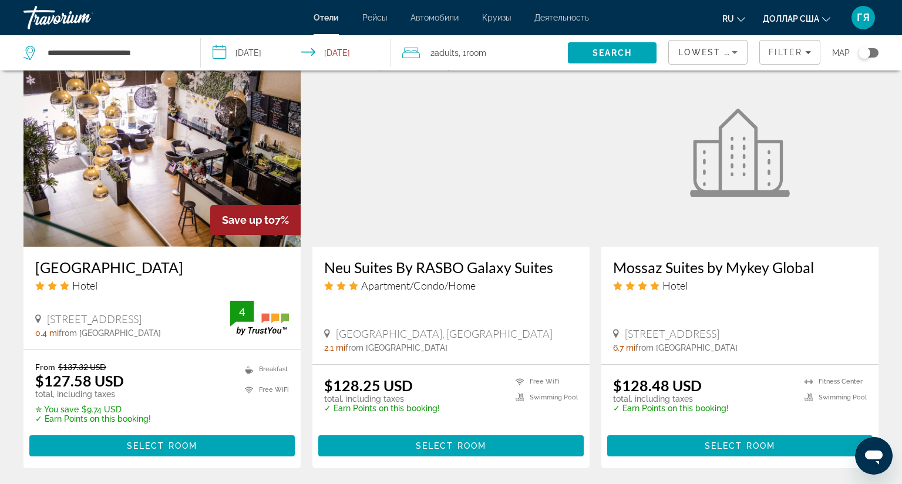
click at [211, 152] on img "Основное содержание" at bounding box center [161, 153] width 277 height 188
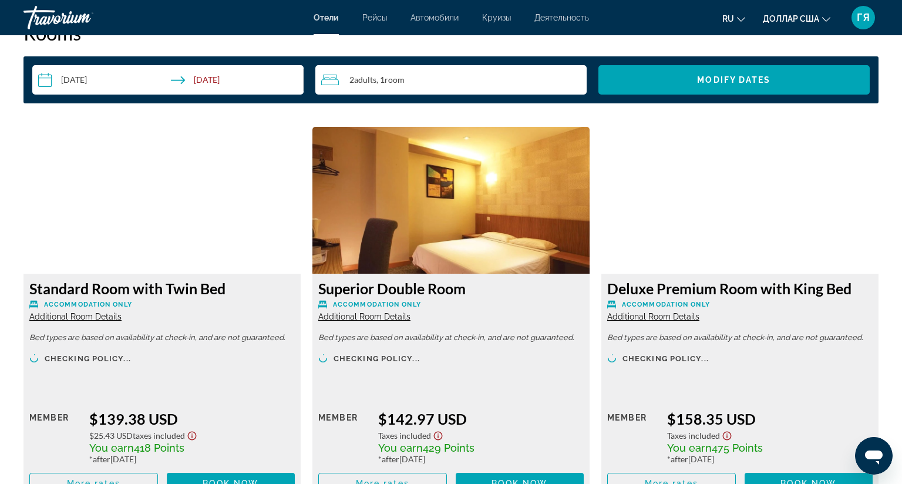
scroll to position [1502, 0]
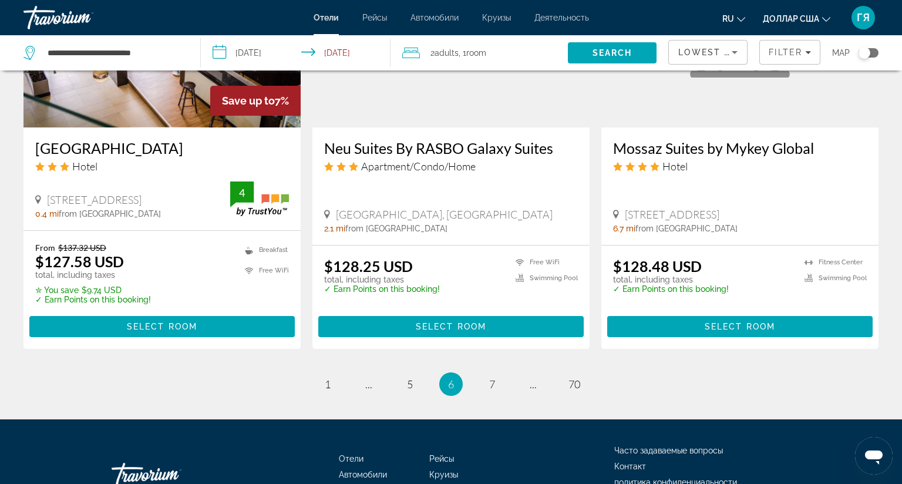
scroll to position [1594, 0]
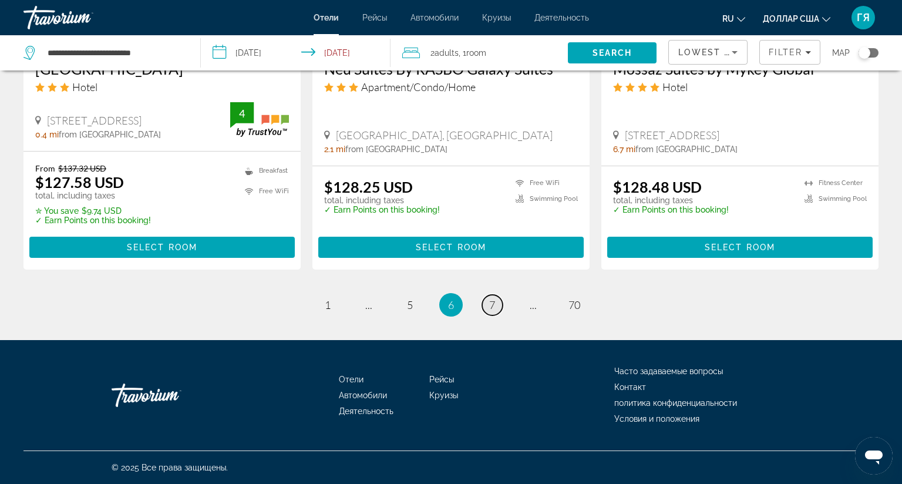
click at [489, 298] on span "7" at bounding box center [492, 304] width 6 height 13
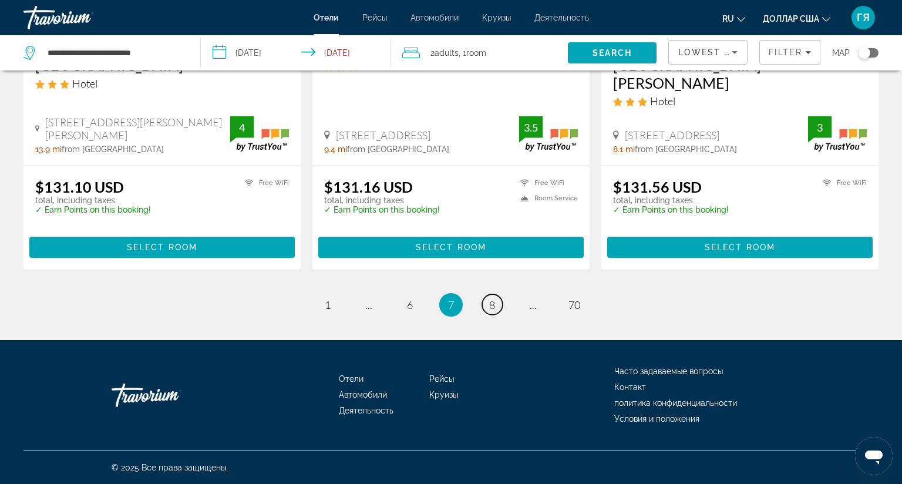
scroll to position [1568, 0]
click at [490, 298] on span "8" at bounding box center [492, 304] width 6 height 13
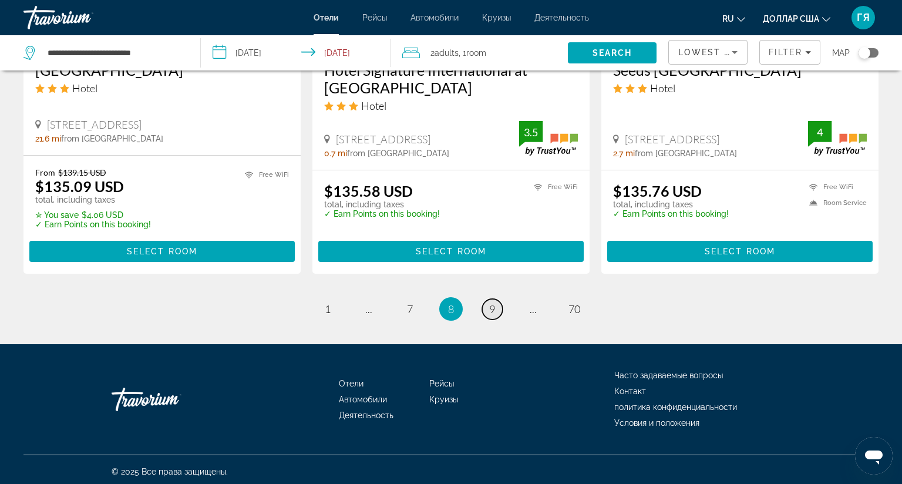
scroll to position [1629, 0]
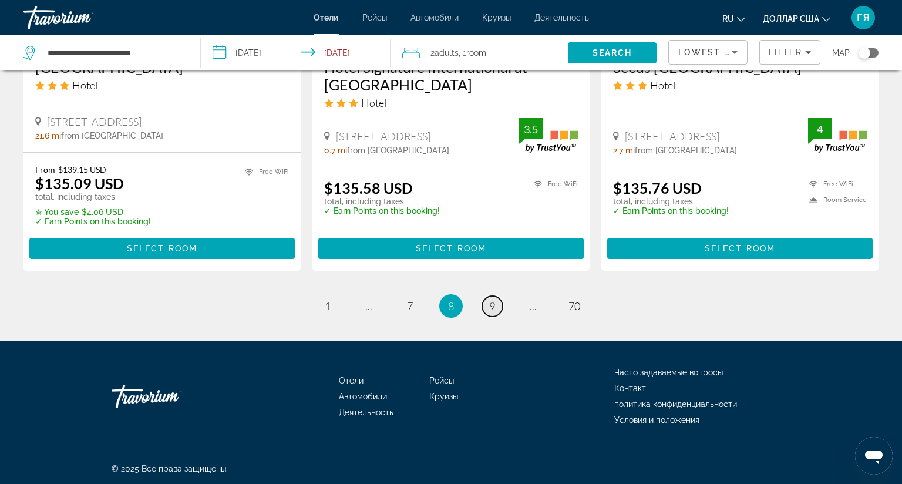
click at [490, 299] on span "9" at bounding box center [492, 305] width 6 height 13
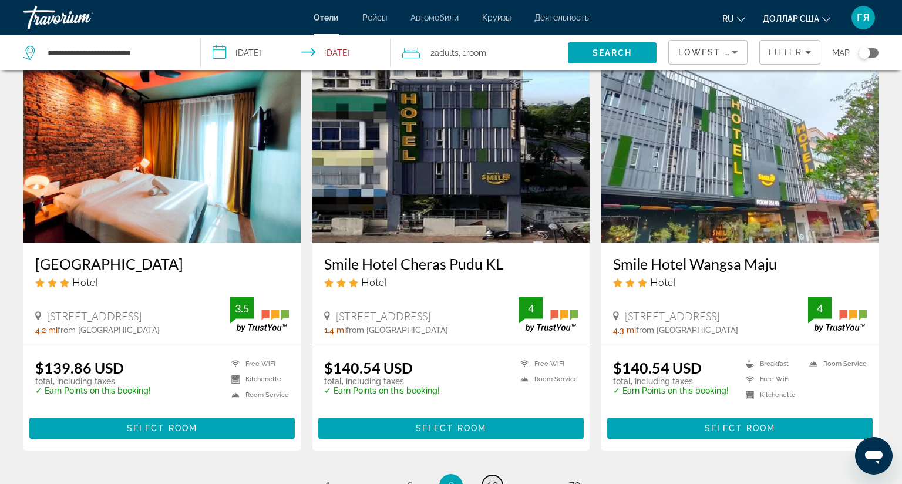
scroll to position [1378, 0]
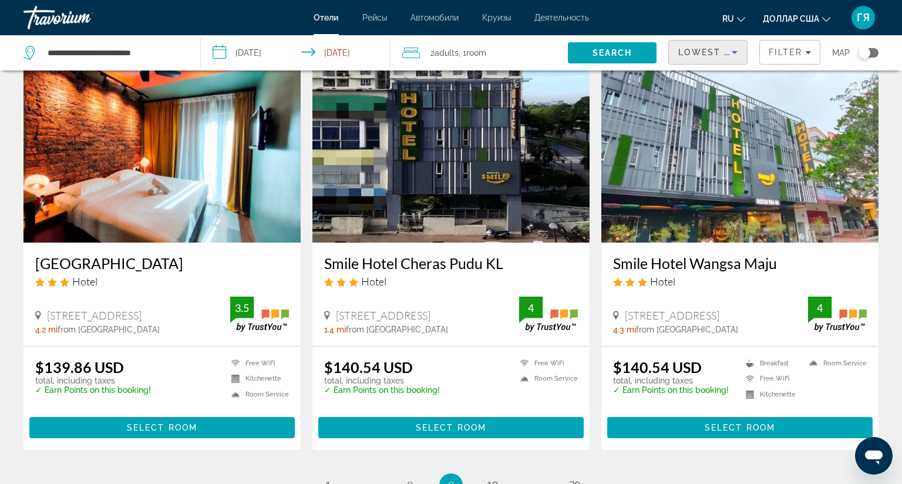
click at [691, 48] on span "Lowest Price" at bounding box center [715, 52] width 75 height 9
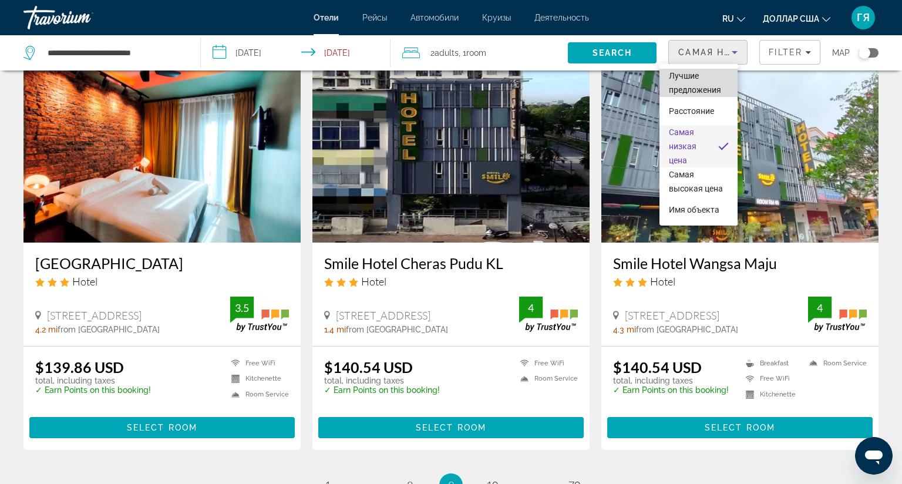
click at [706, 87] on font "Лучшие предложения" at bounding box center [695, 82] width 52 height 23
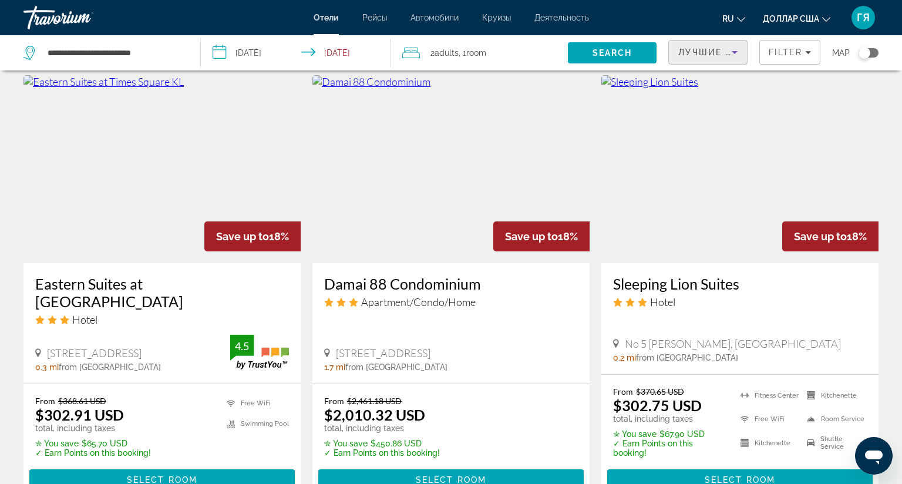
scroll to position [939, 0]
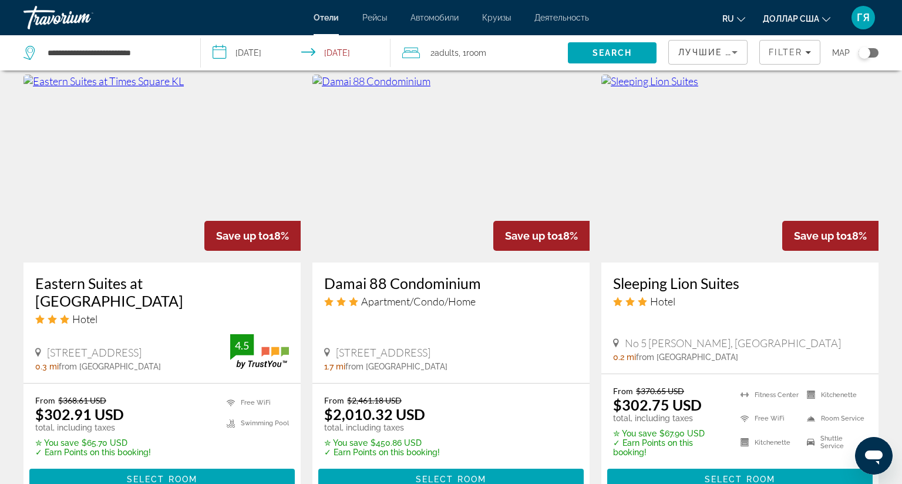
click at [195, 127] on img "Основное содержание" at bounding box center [161, 169] width 277 height 188
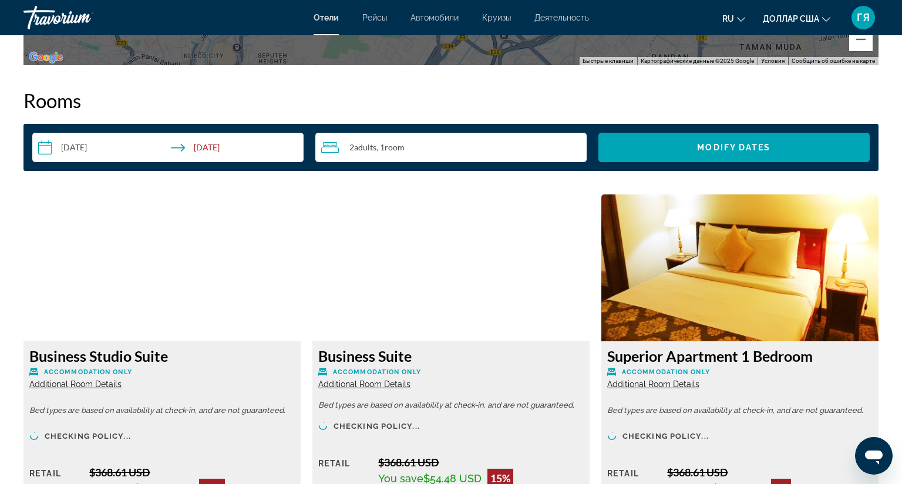
scroll to position [1484, 0]
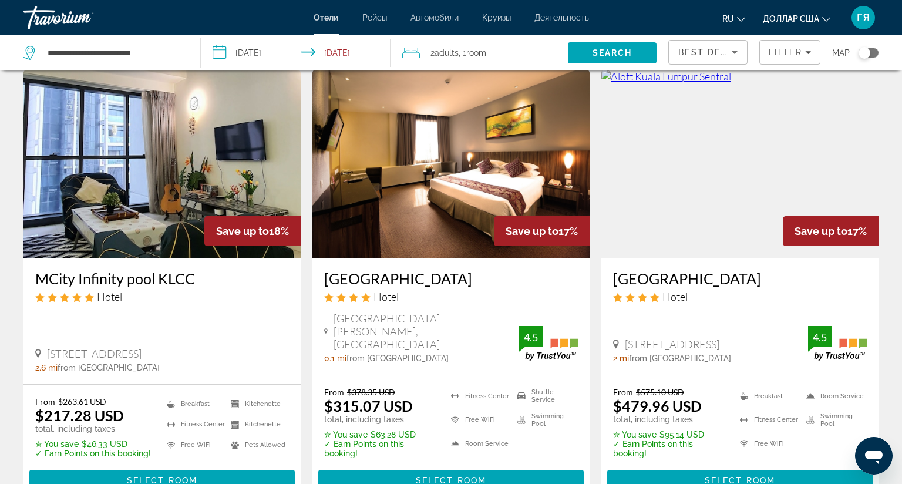
scroll to position [1395, 0]
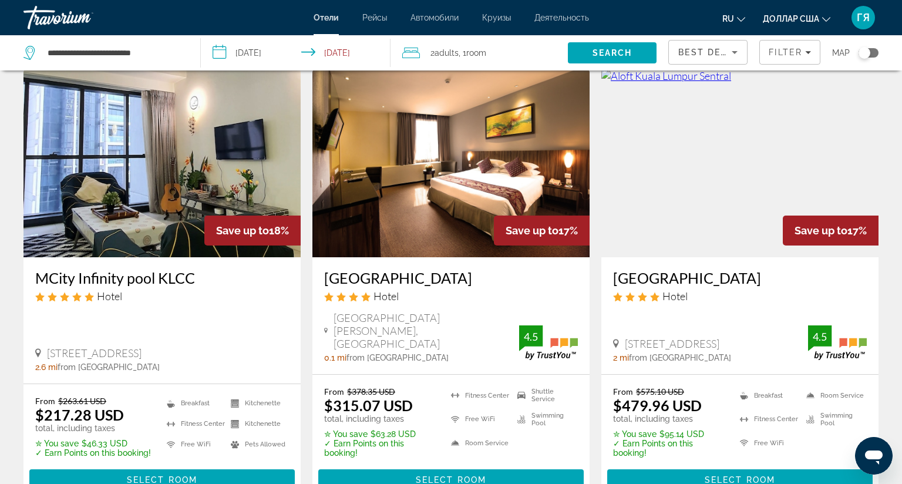
click at [197, 151] on img "Основное содержание" at bounding box center [161, 163] width 277 height 188
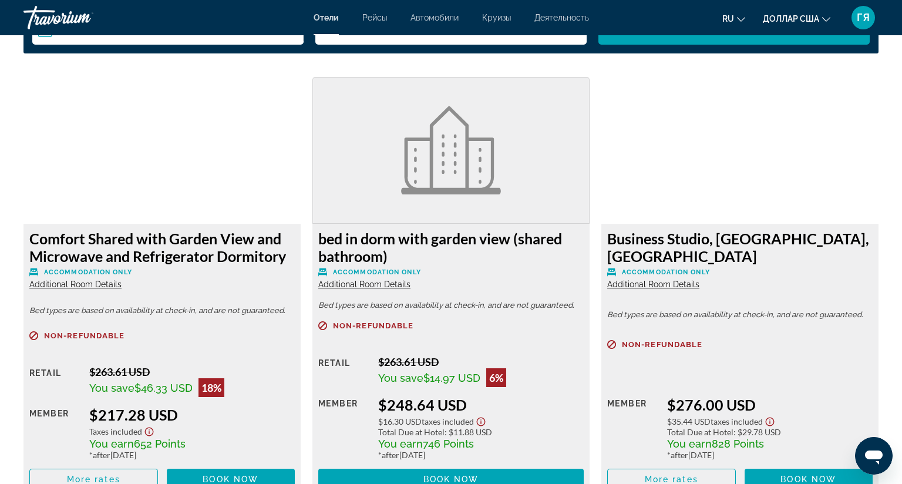
scroll to position [1567, 0]
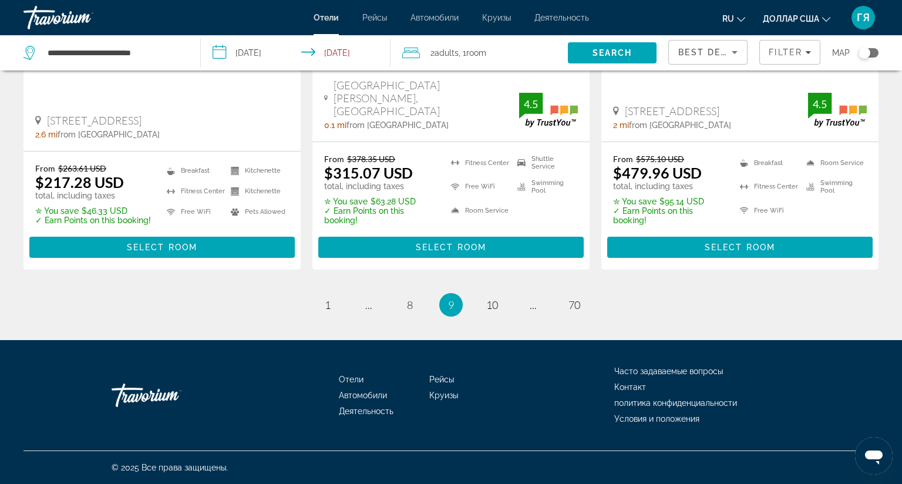
scroll to position [1634, 0]
click at [486, 298] on span "10" at bounding box center [492, 304] width 12 height 13
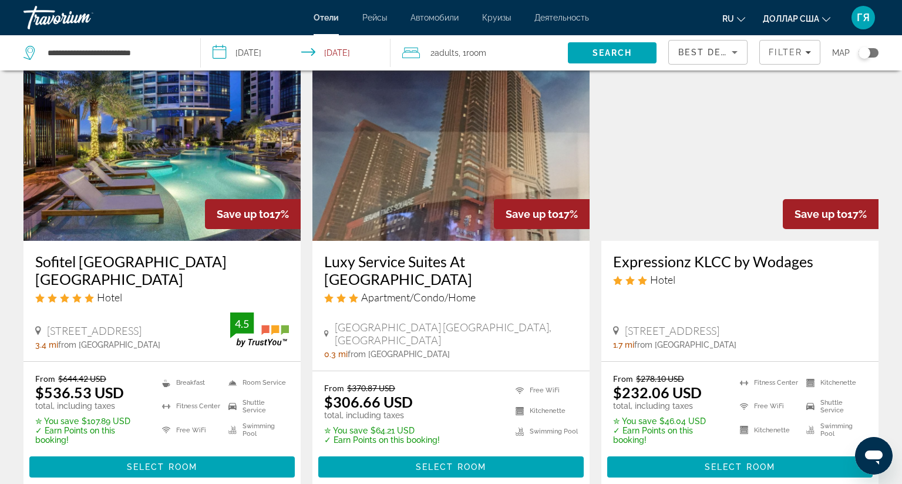
scroll to position [59, 0]
click at [705, 123] on img "Основное содержание" at bounding box center [739, 147] width 277 height 188
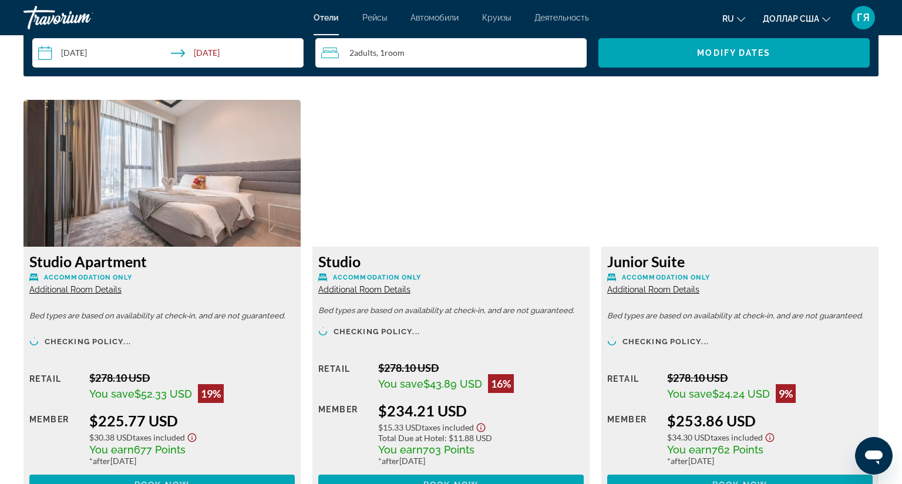
scroll to position [1543, 0]
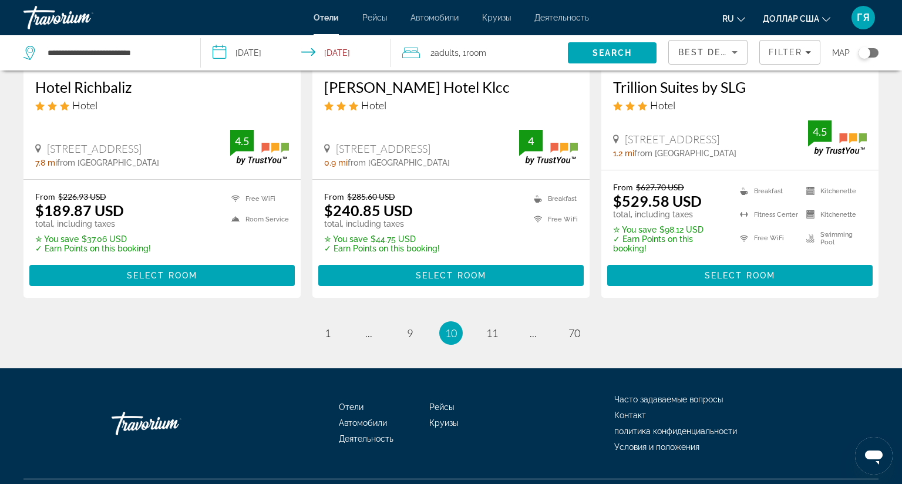
scroll to position [1591, 0]
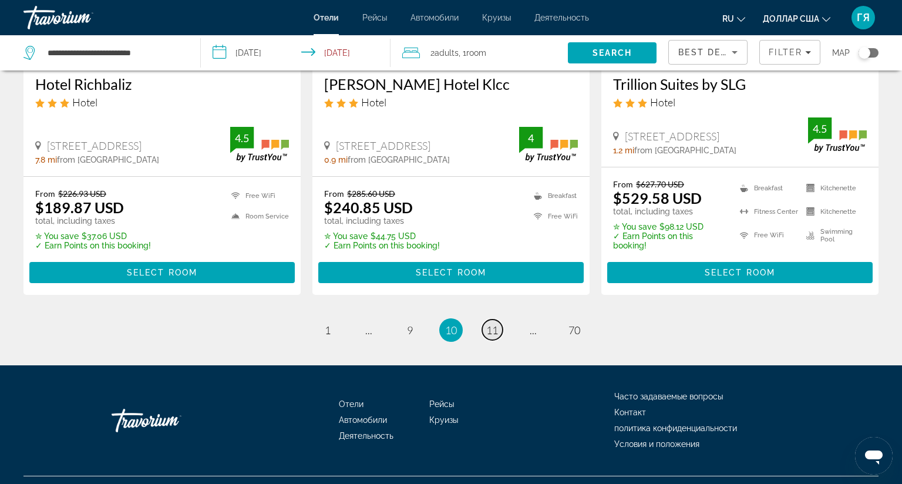
click at [487, 323] on span "11" at bounding box center [492, 329] width 12 height 13
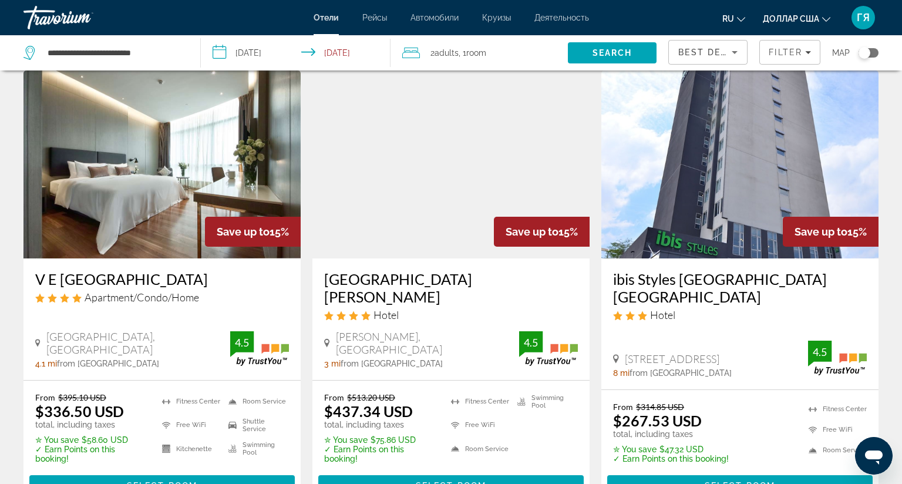
scroll to position [947, 0]
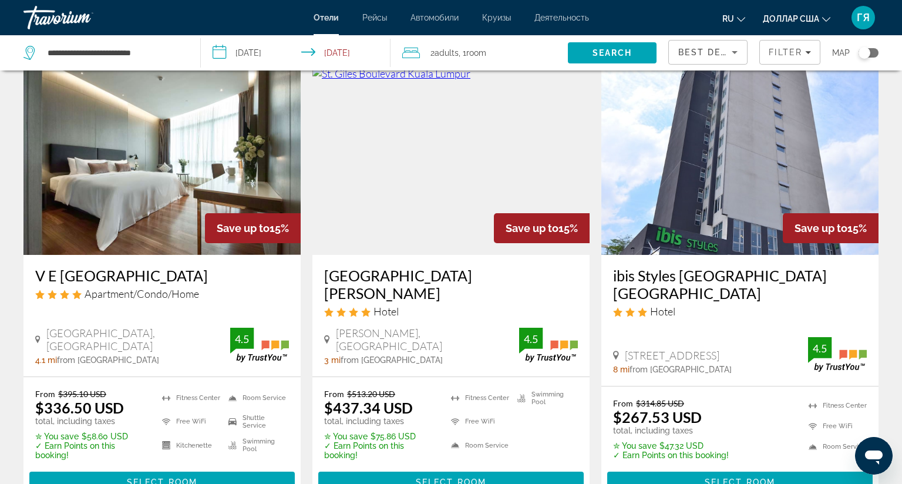
click at [127, 176] on img "Основное содержание" at bounding box center [161, 161] width 277 height 188
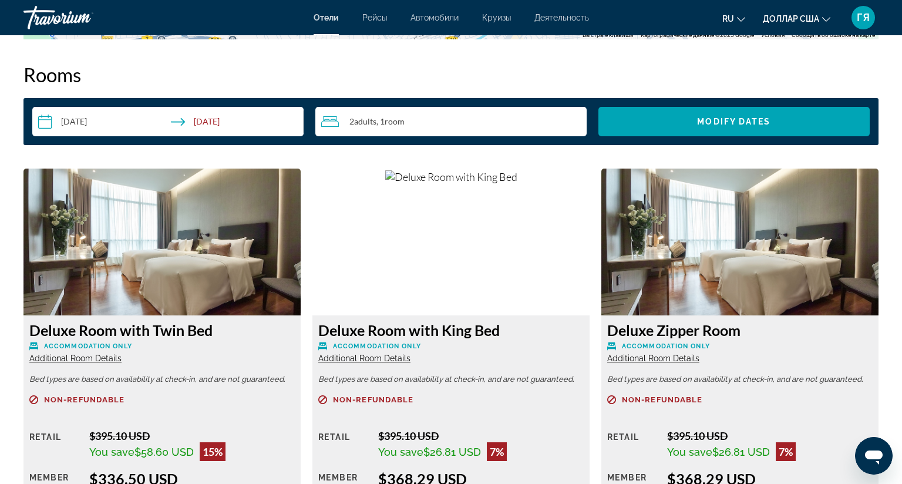
scroll to position [1496, 0]
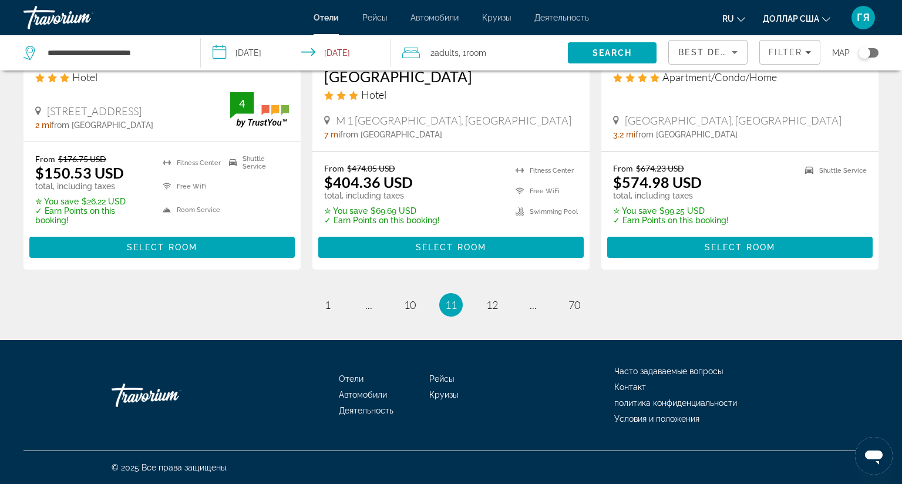
scroll to position [1644, 0]
click at [488, 298] on span "12" at bounding box center [492, 304] width 12 height 13
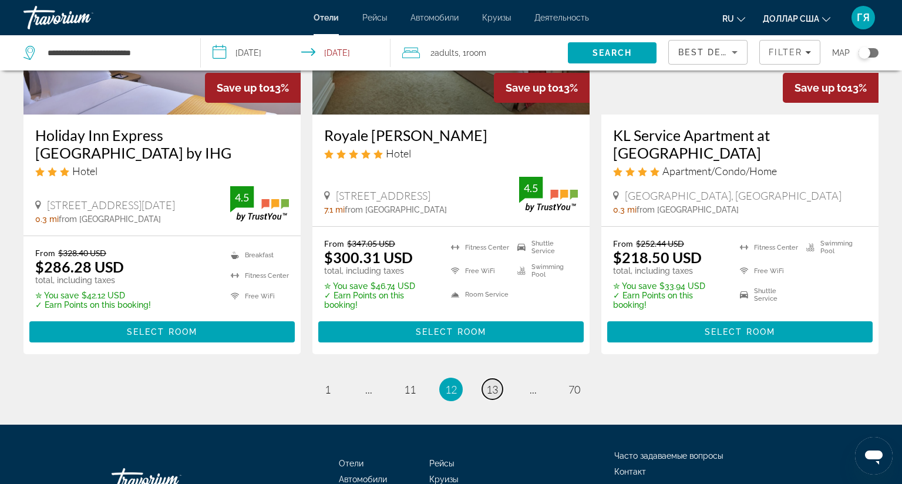
scroll to position [1577, 0]
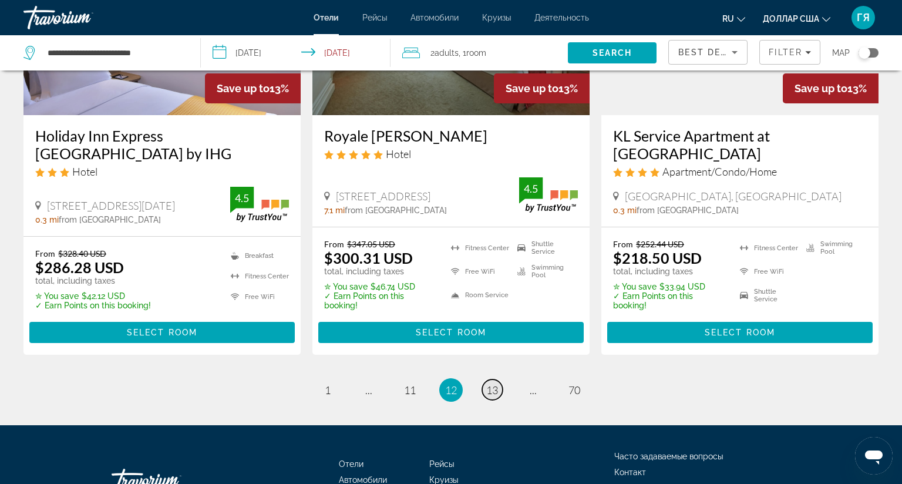
click at [486, 383] on span "13" at bounding box center [492, 389] width 12 height 13
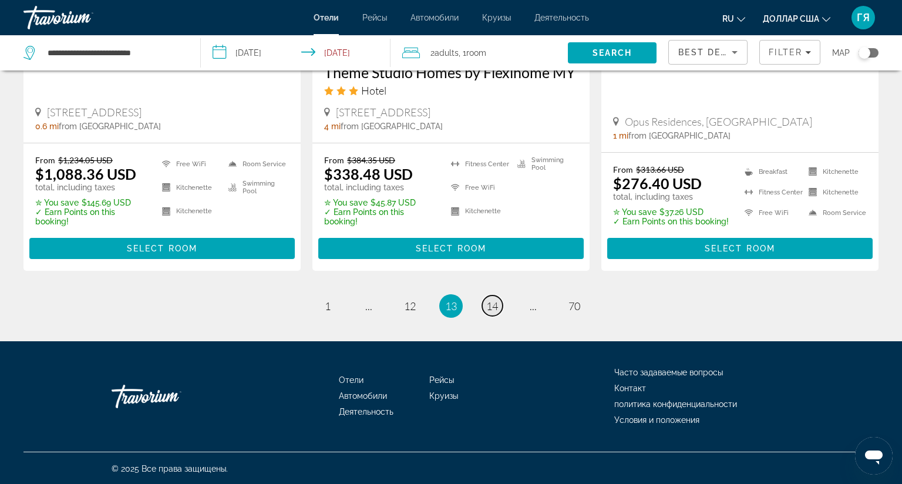
scroll to position [1648, 0]
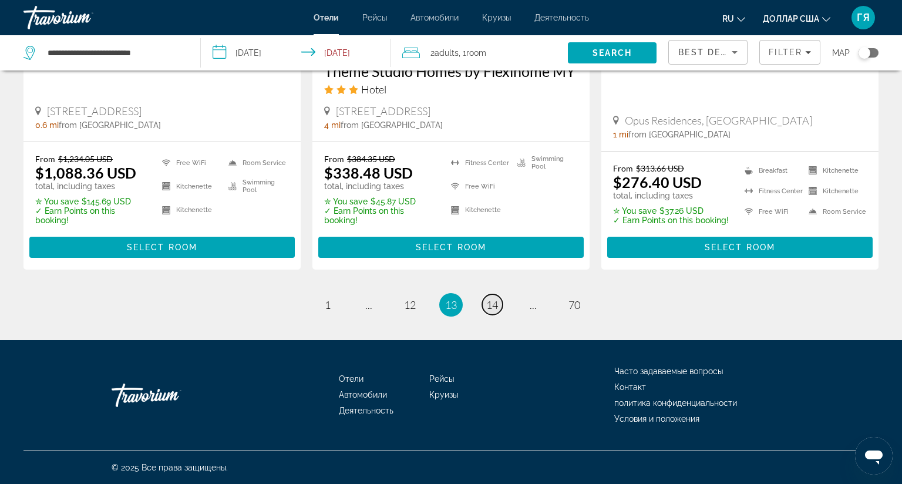
click at [486, 298] on span "14" at bounding box center [492, 304] width 12 height 13
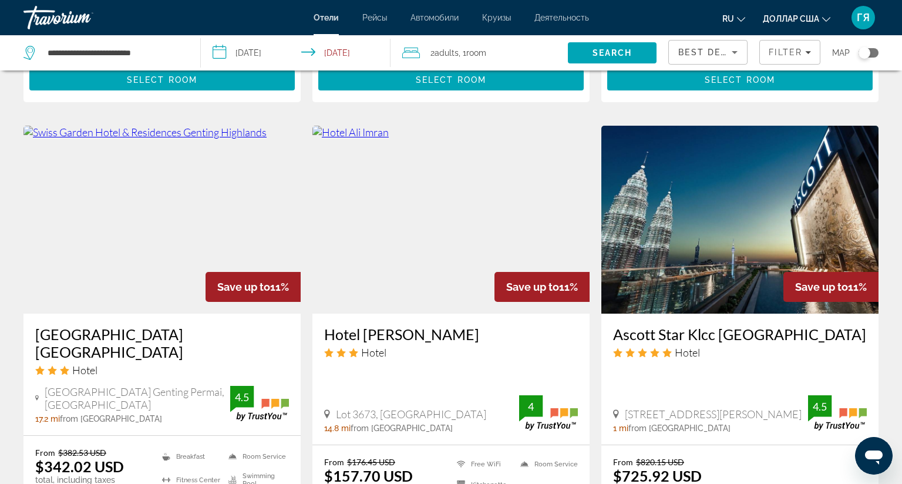
scroll to position [929, 0]
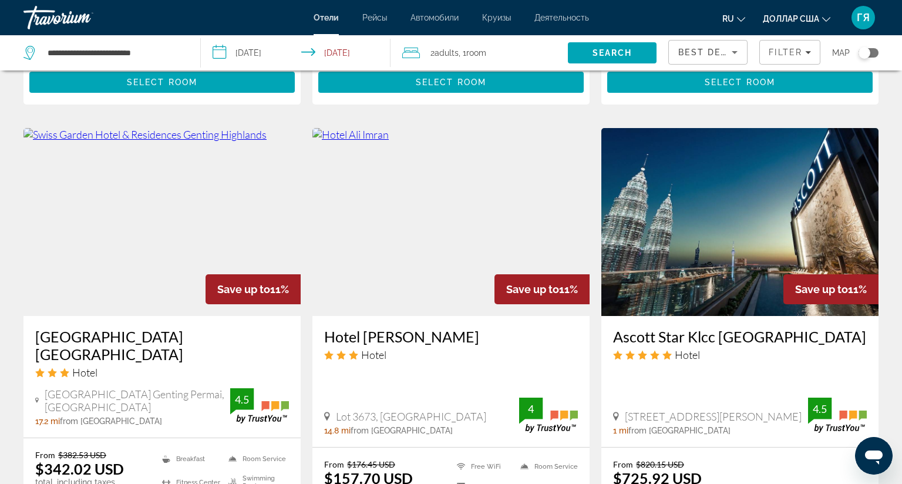
click at [448, 227] on img "Основное содержание" at bounding box center [450, 222] width 277 height 188
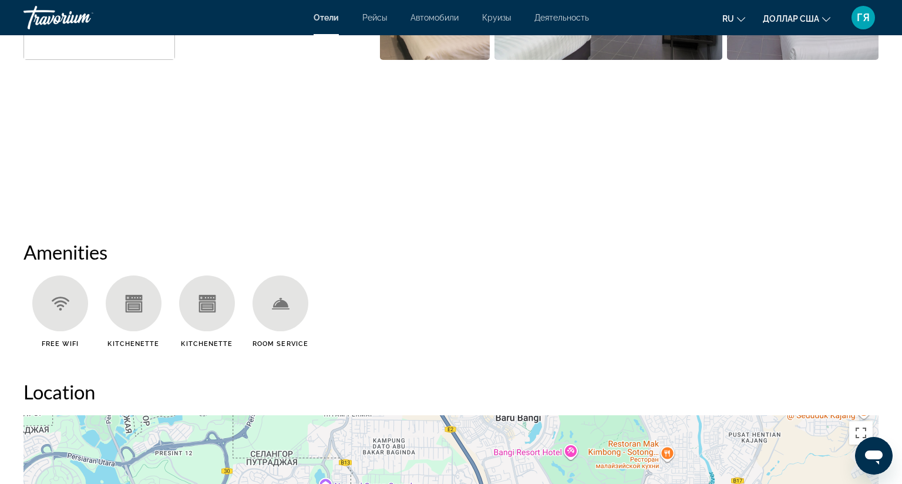
scroll to position [767, 0]
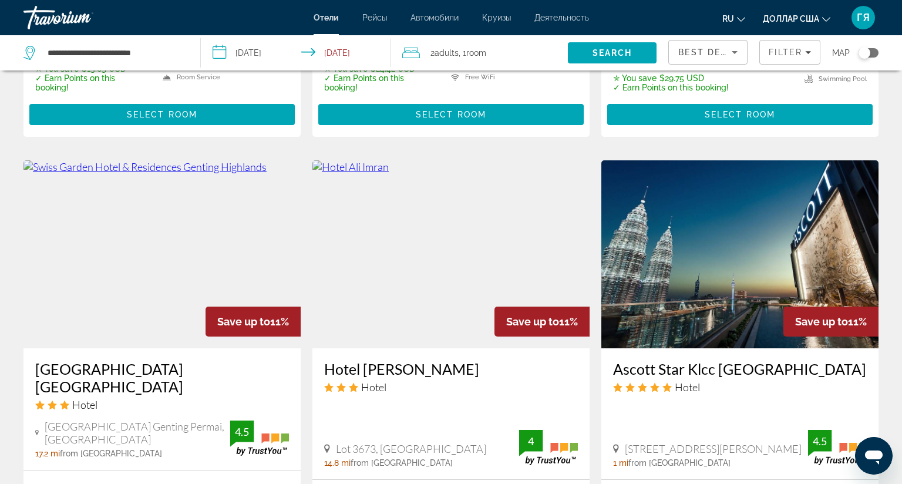
scroll to position [938, 0]
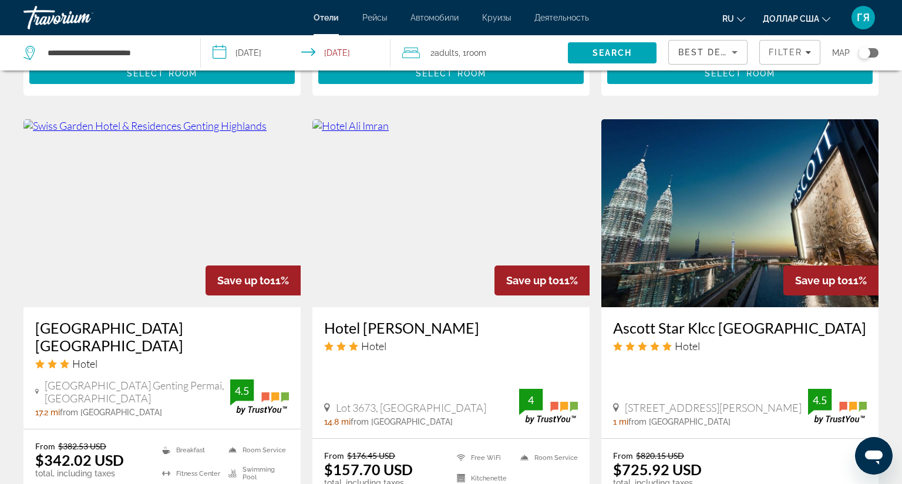
click at [684, 192] on img "Основное содержание" at bounding box center [739, 213] width 277 height 188
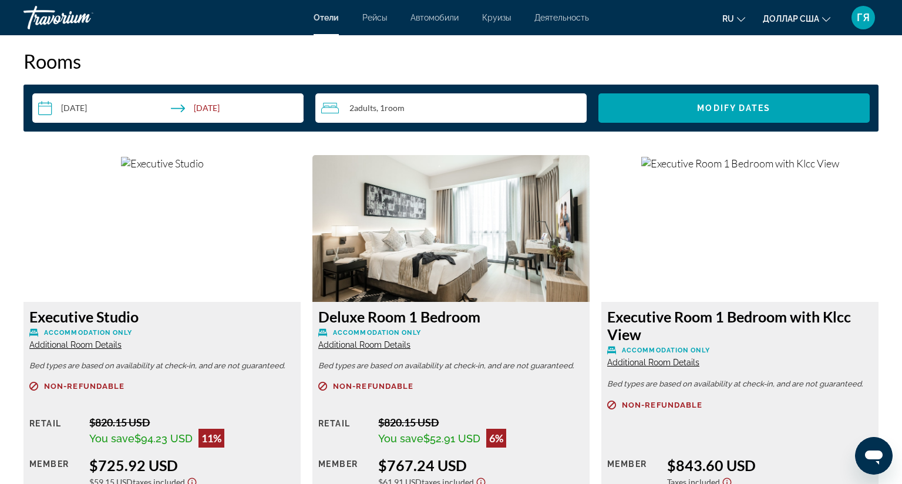
scroll to position [1406, 0]
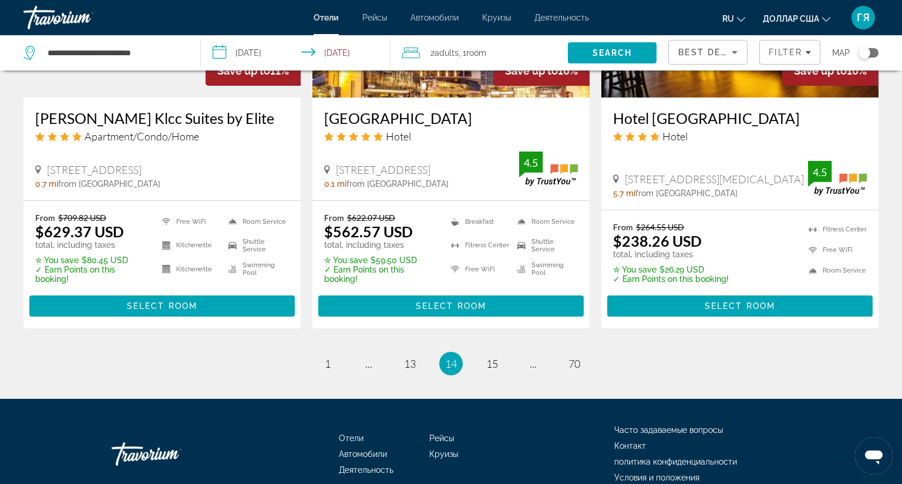
scroll to position [1678, 0]
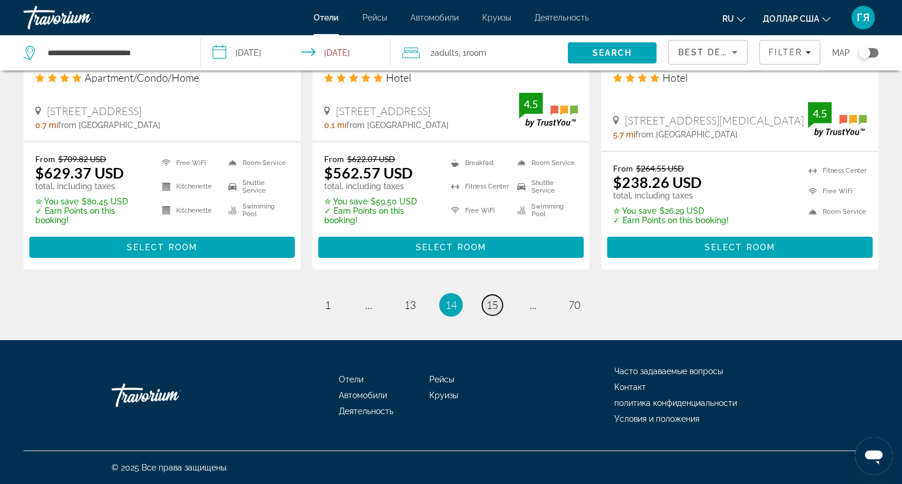
click at [486, 298] on span "15" at bounding box center [492, 304] width 12 height 13
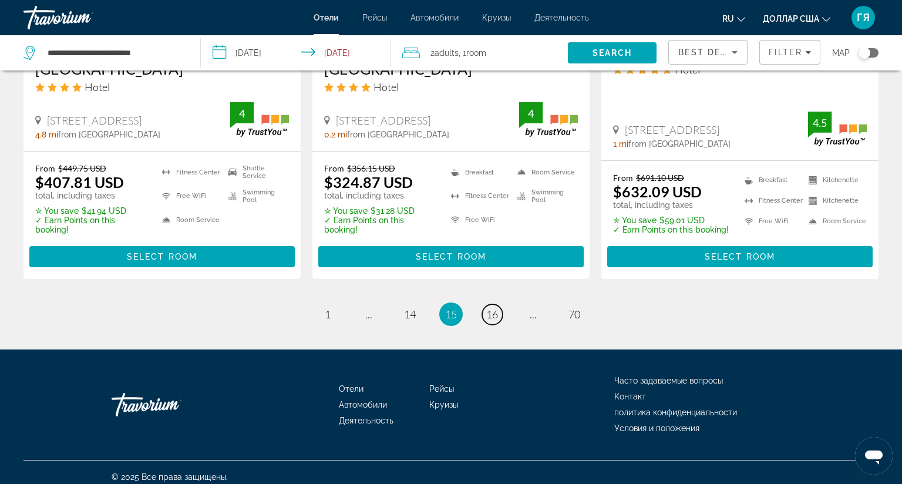
scroll to position [1703, 0]
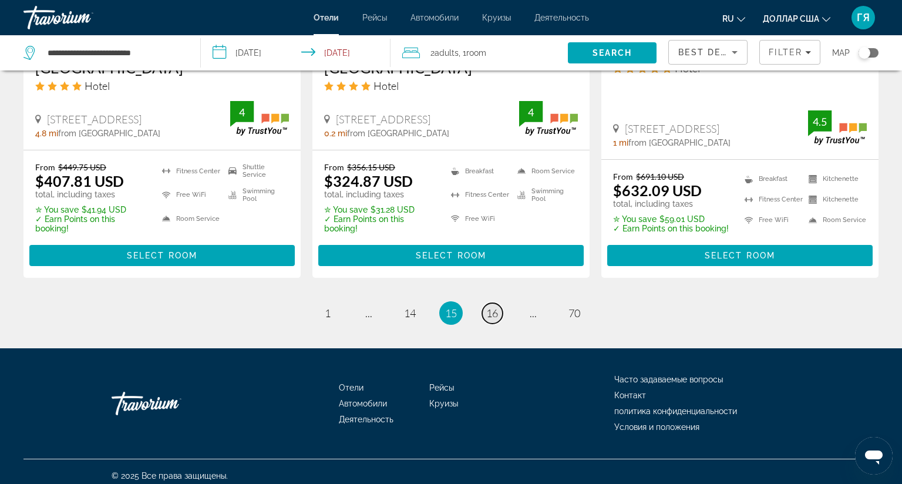
click at [486, 306] on span "16" at bounding box center [492, 312] width 12 height 13
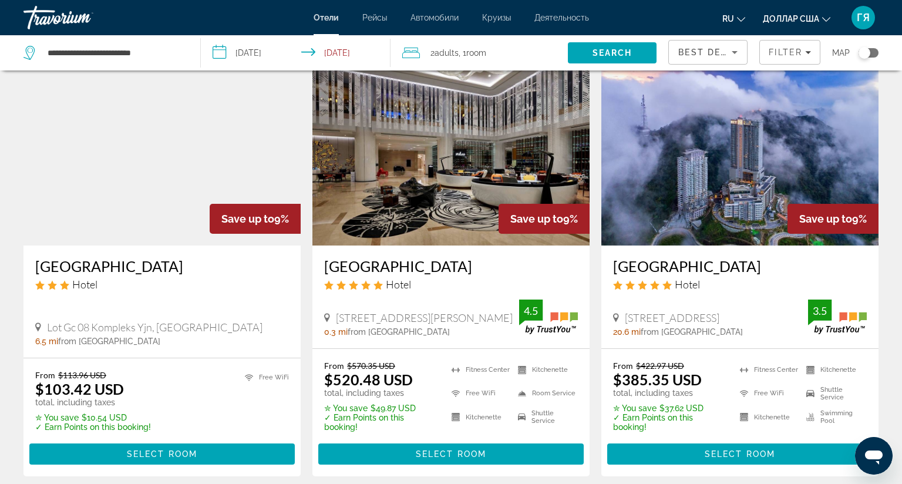
scroll to position [82, 0]
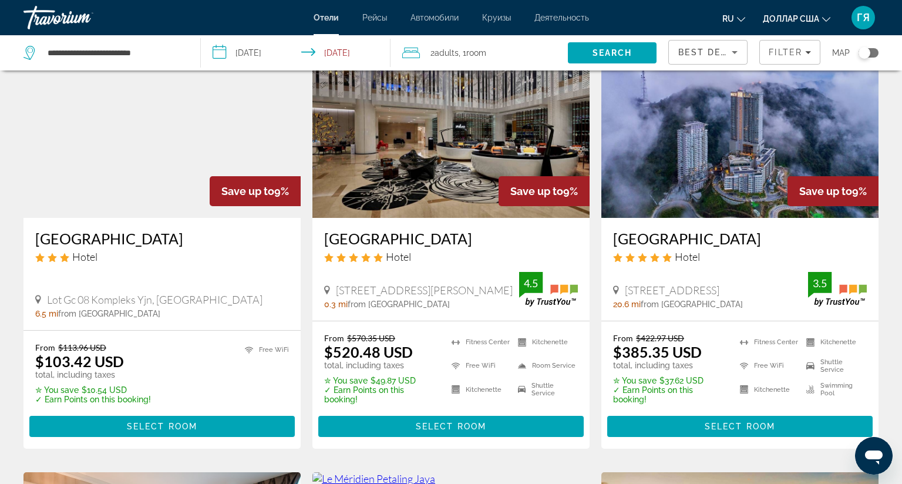
click at [660, 178] on img "Основное содержание" at bounding box center [739, 124] width 277 height 188
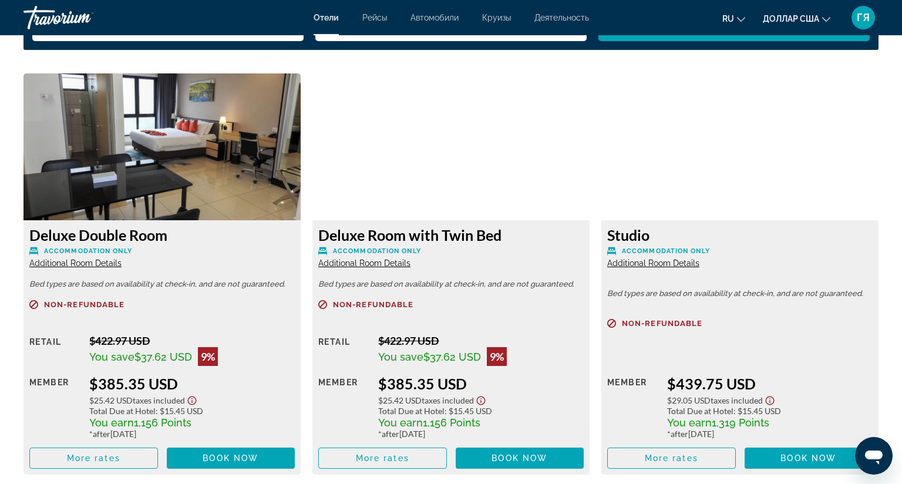
scroll to position [1587, 0]
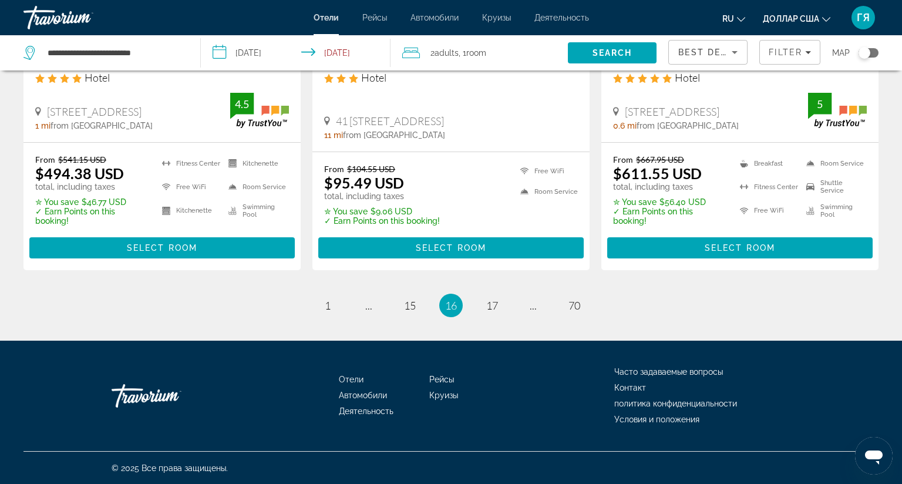
scroll to position [1646, 0]
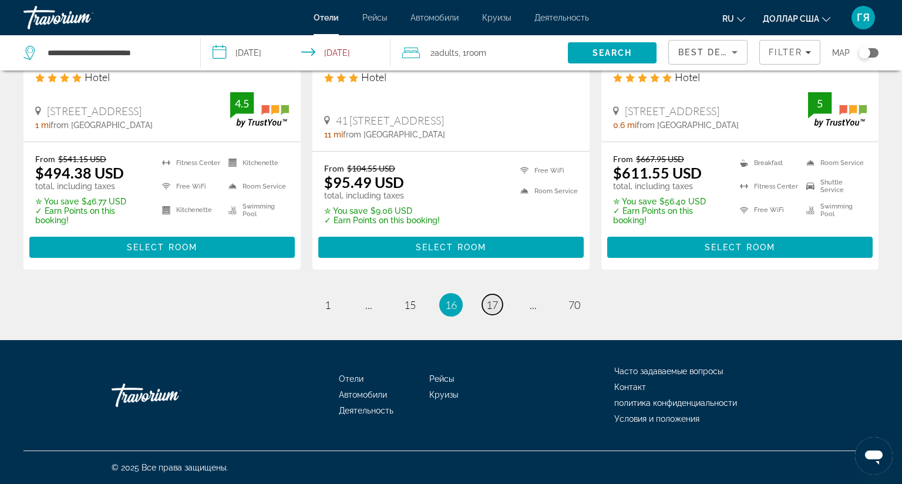
click at [490, 298] on span "17" at bounding box center [492, 304] width 12 height 13
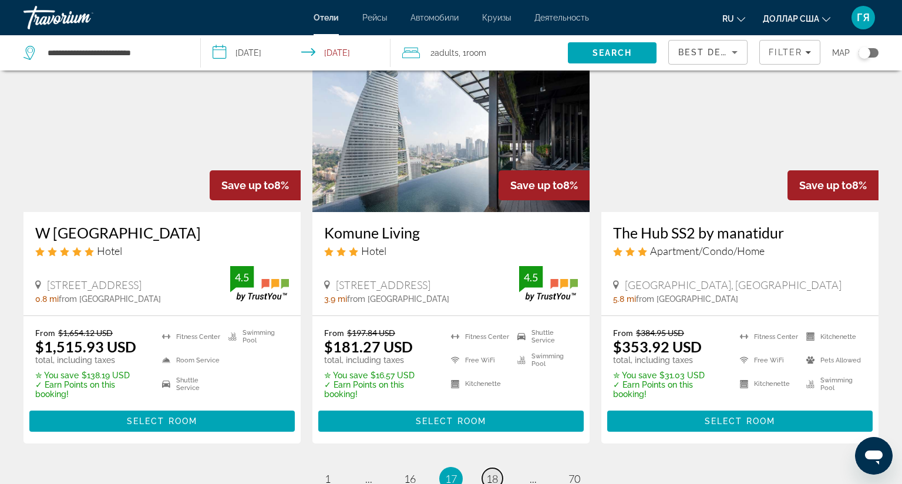
scroll to position [1646, 0]
